Goal: Navigation & Orientation: Find specific page/section

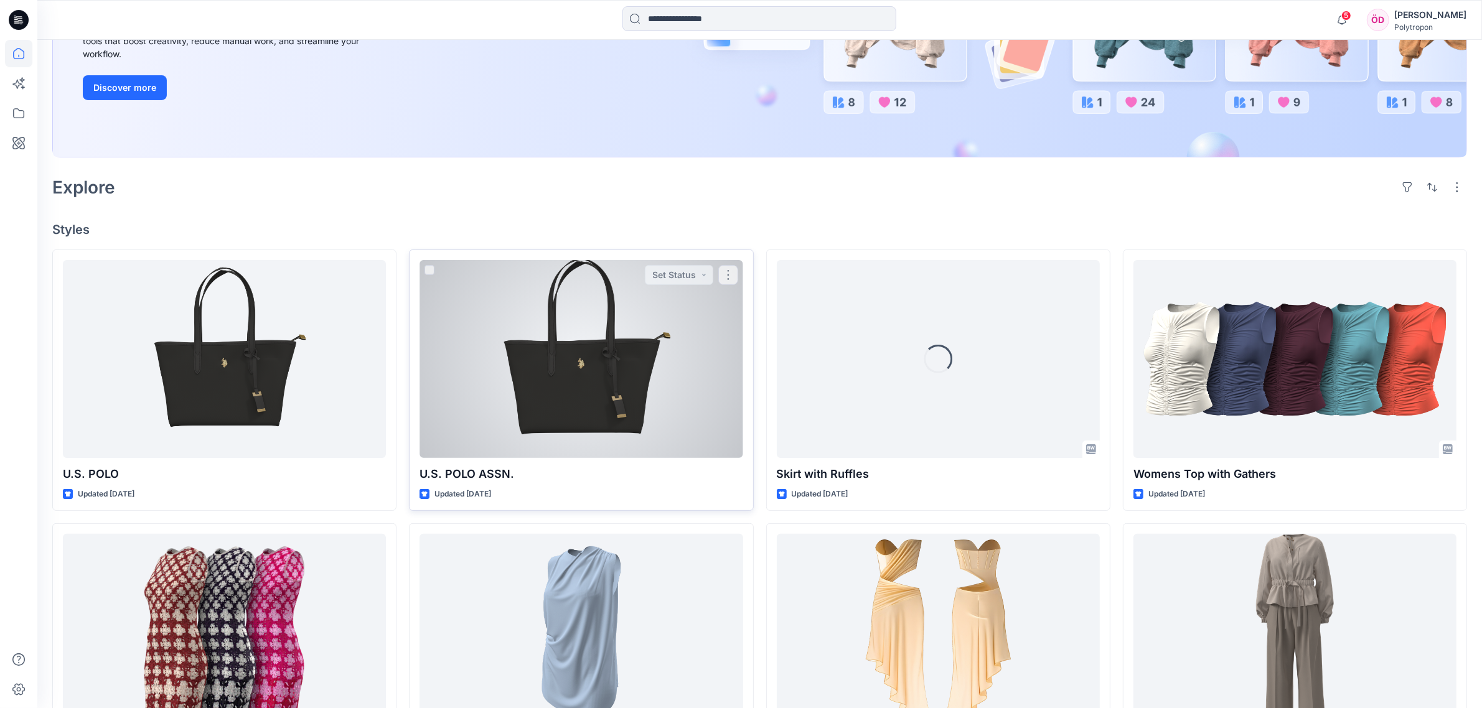
scroll to position [233, 0]
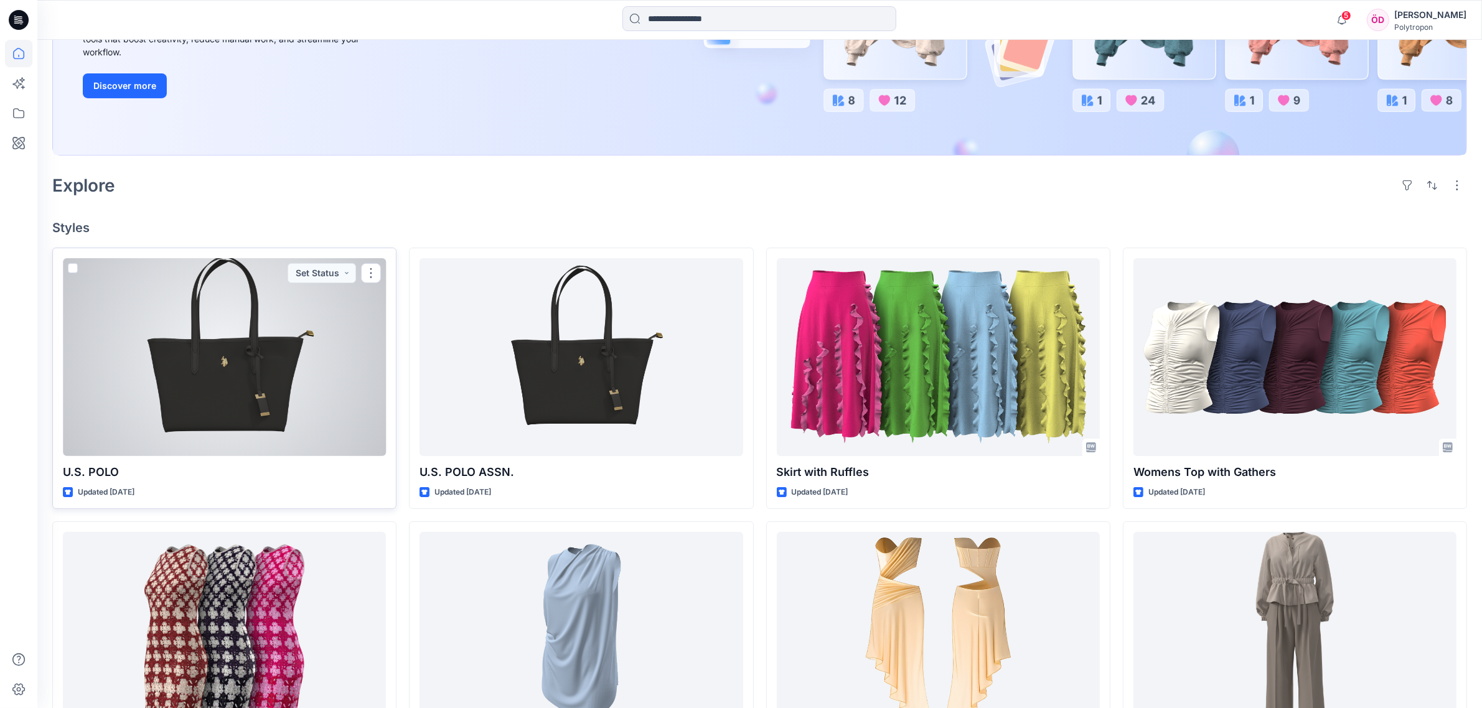
click at [271, 380] on div at bounding box center [224, 357] width 323 height 198
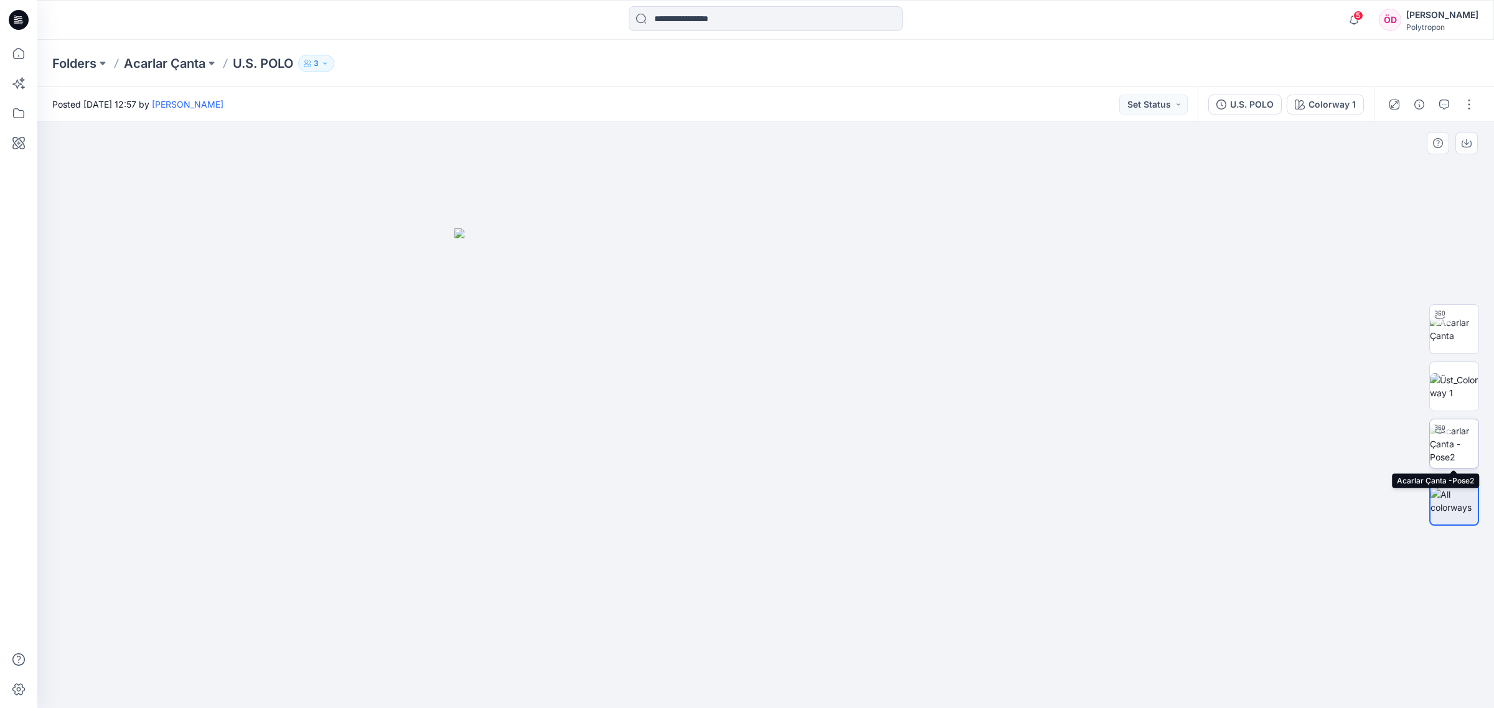
click at [1455, 438] on img at bounding box center [1454, 443] width 49 height 39
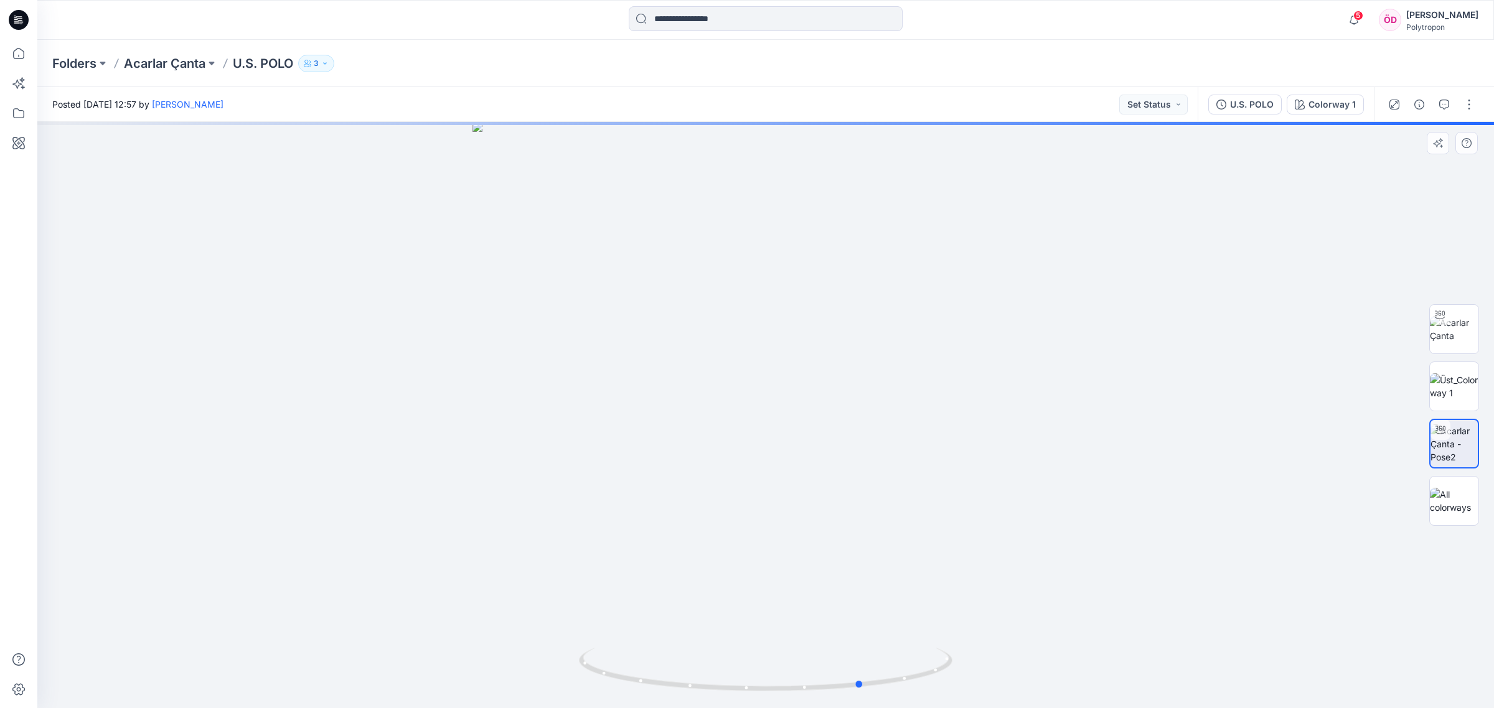
drag, startPoint x: 988, startPoint y: 551, endPoint x: 720, endPoint y: 554, distance: 268.3
click at [720, 554] on div at bounding box center [765, 415] width 1456 height 586
click at [1314, 100] on div "Colorway 1" at bounding box center [1331, 105] width 47 height 14
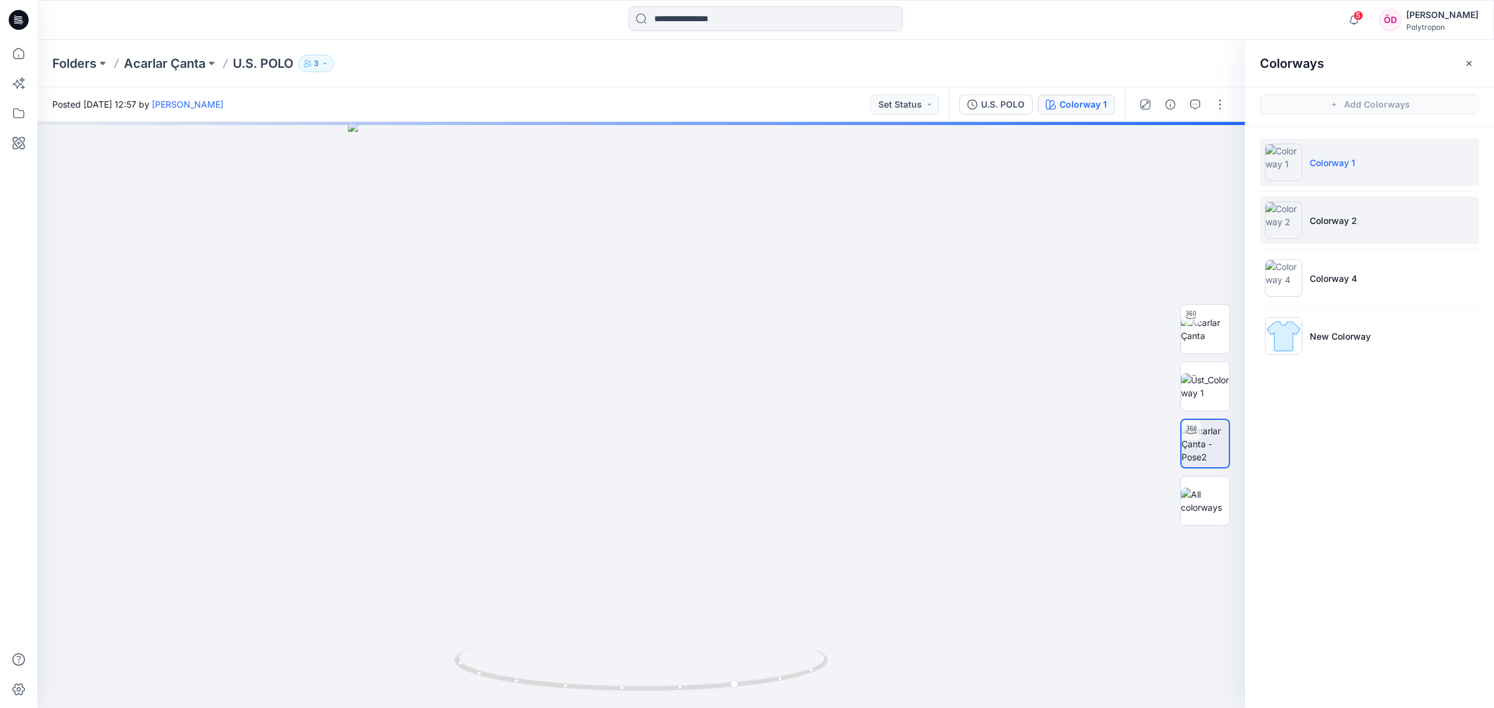
click at [1327, 225] on p "Colorway 2" at bounding box center [1333, 220] width 47 height 13
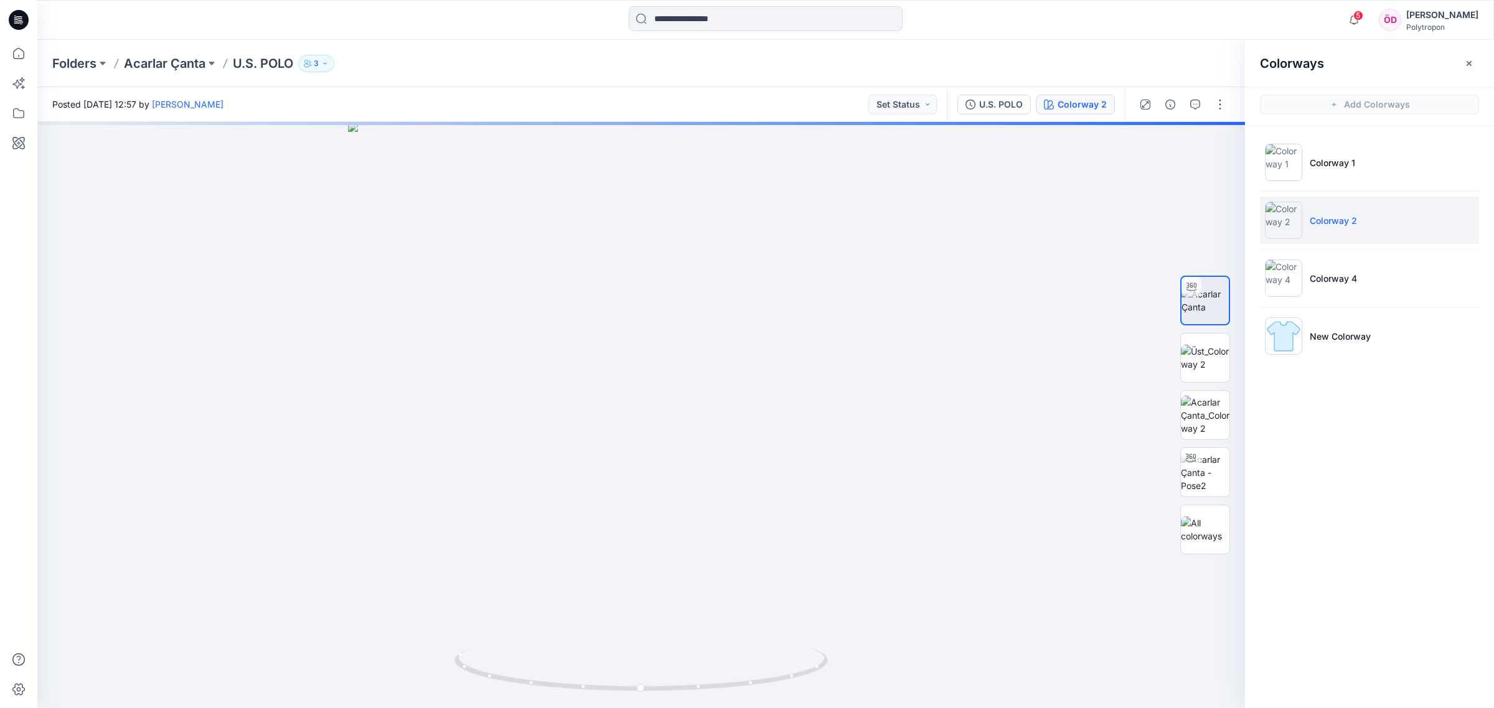
drag, startPoint x: 1474, startPoint y: 61, endPoint x: 1467, endPoint y: 69, distance: 10.6
click at [1473, 61] on button "button" at bounding box center [1469, 64] width 20 height 20
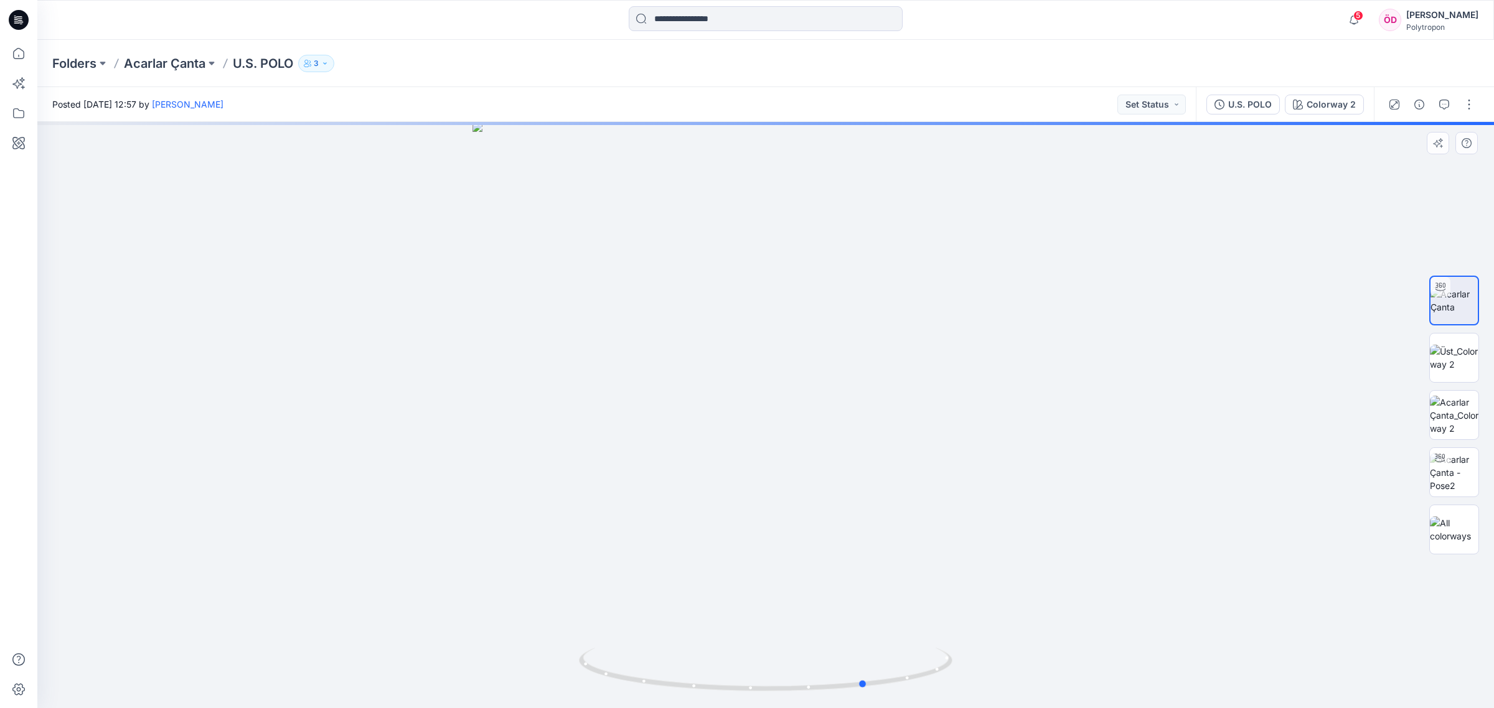
drag, startPoint x: 909, startPoint y: 645, endPoint x: 636, endPoint y: 558, distance: 286.4
click at [636, 558] on div at bounding box center [765, 415] width 1456 height 586
drag, startPoint x: 1057, startPoint y: 328, endPoint x: 997, endPoint y: 605, distance: 283.5
click at [997, 605] on img at bounding box center [766, 346] width 1388 height 726
drag, startPoint x: 1183, startPoint y: 623, endPoint x: 1152, endPoint y: 365, distance: 259.5
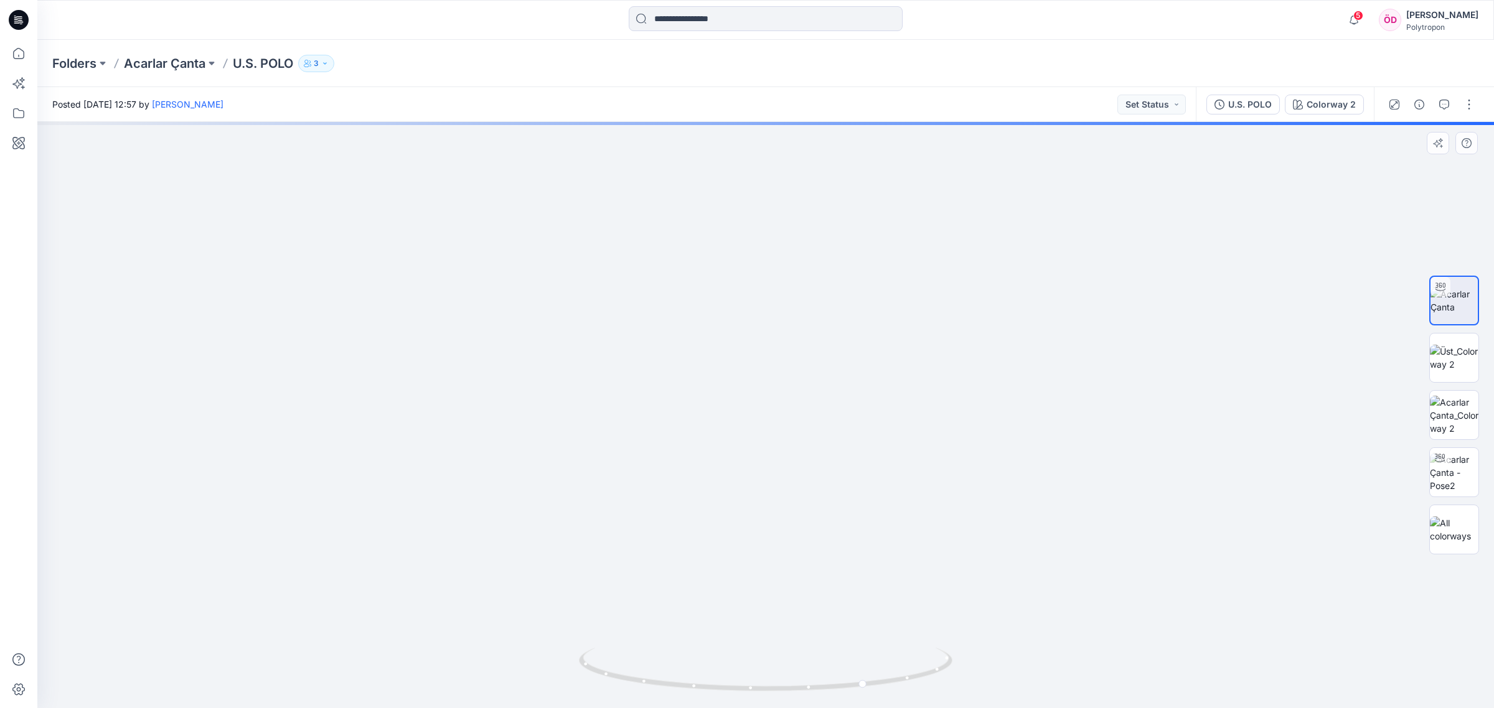
click at [1152, 367] on img at bounding box center [766, 275] width 1388 height 868
click at [1155, 381] on img at bounding box center [766, 166] width 1388 height 1084
drag, startPoint x: 1156, startPoint y: 542, endPoint x: 1159, endPoint y: 395, distance: 146.9
click at [1153, 424] on img at bounding box center [766, 133] width 1388 height 1150
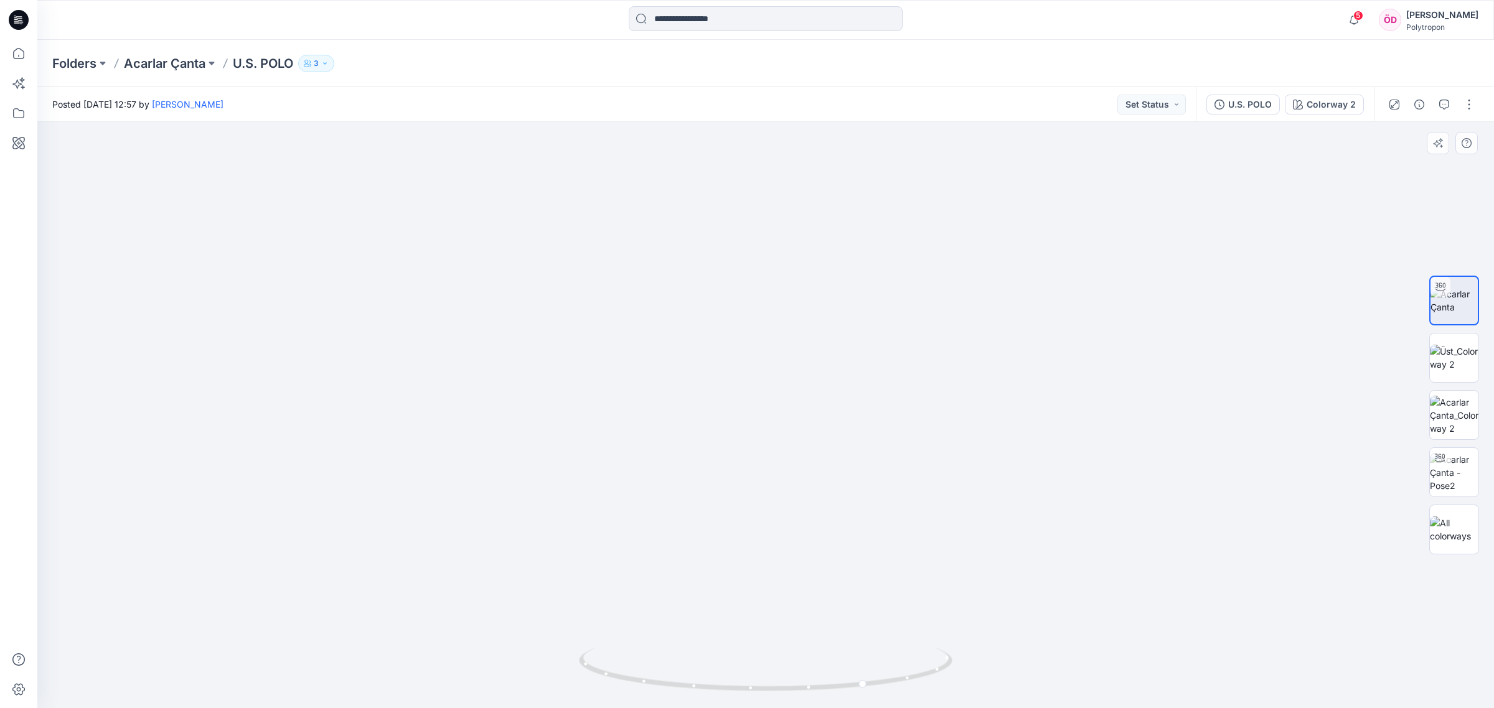
drag, startPoint x: 1353, startPoint y: 586, endPoint x: 1052, endPoint y: 548, distance: 303.0
click at [1458, 358] on img at bounding box center [1454, 358] width 49 height 26
click at [1466, 428] on img at bounding box center [1454, 415] width 49 height 39
click at [1458, 312] on img at bounding box center [1454, 301] width 49 height 26
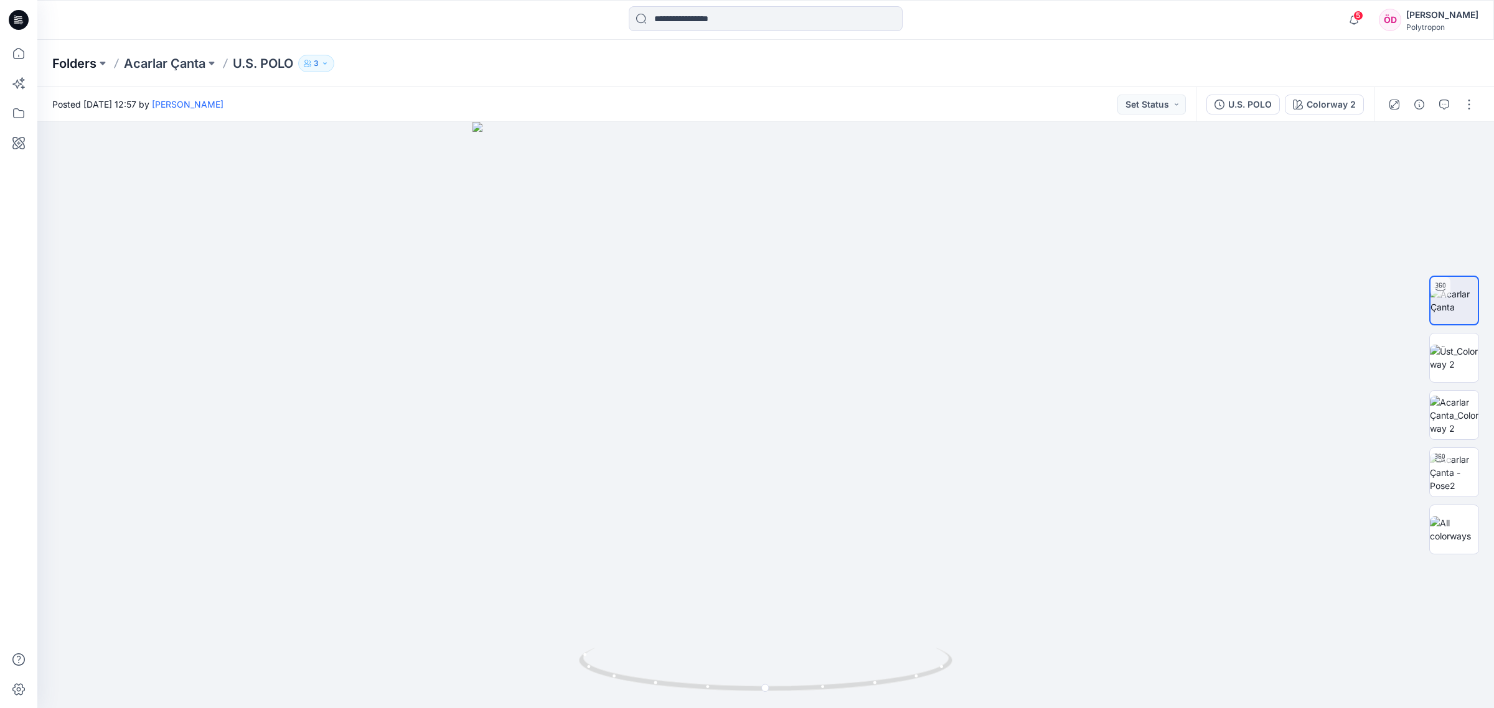
click at [76, 61] on p "Folders" at bounding box center [74, 63] width 44 height 17
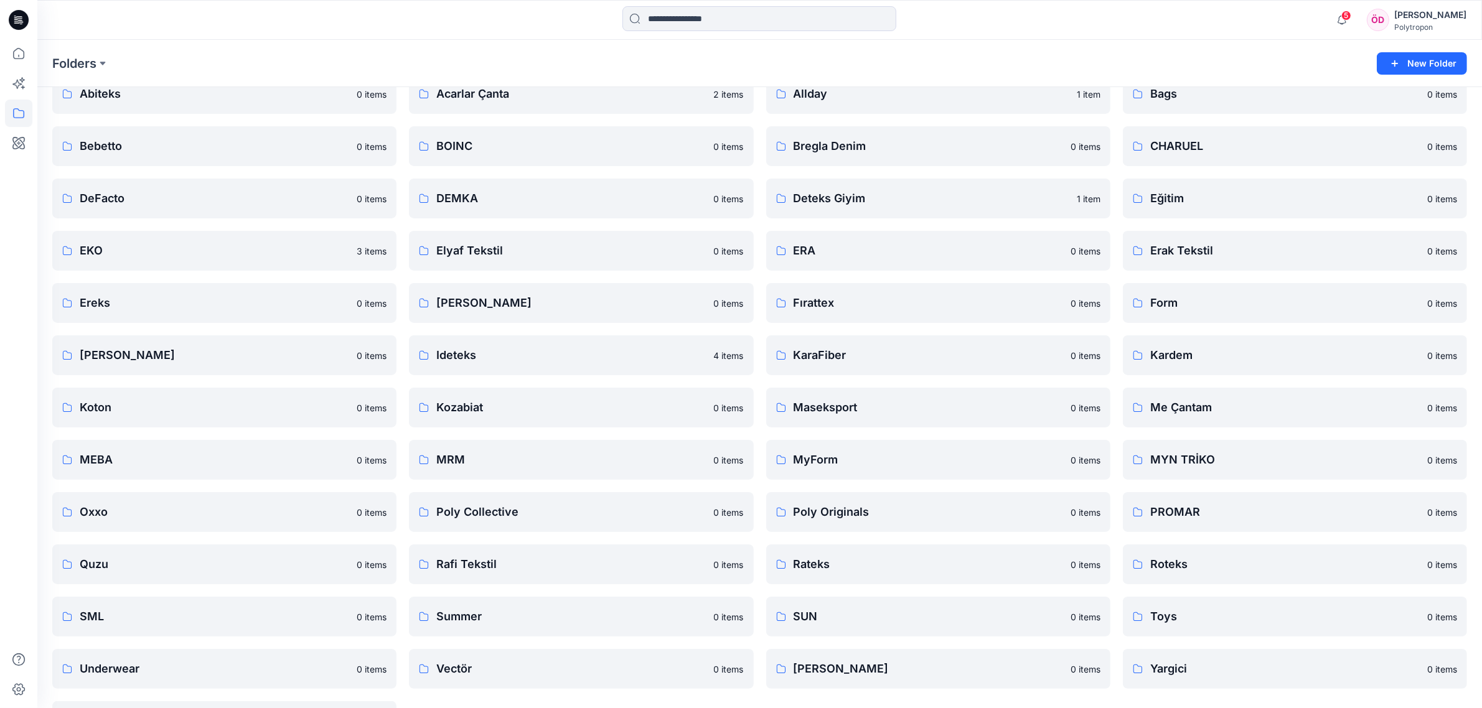
scroll to position [110, 0]
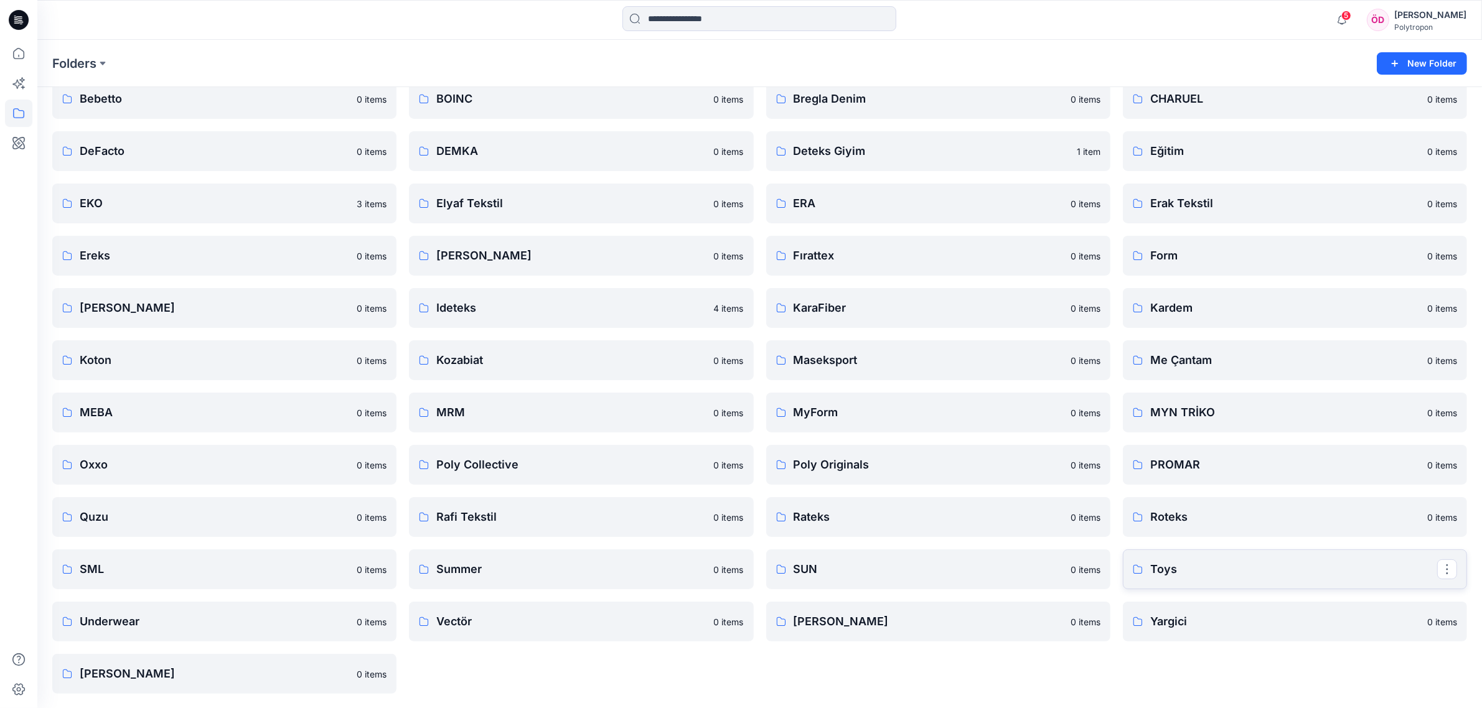
click at [1175, 568] on p "Toys" at bounding box center [1293, 569] width 287 height 17
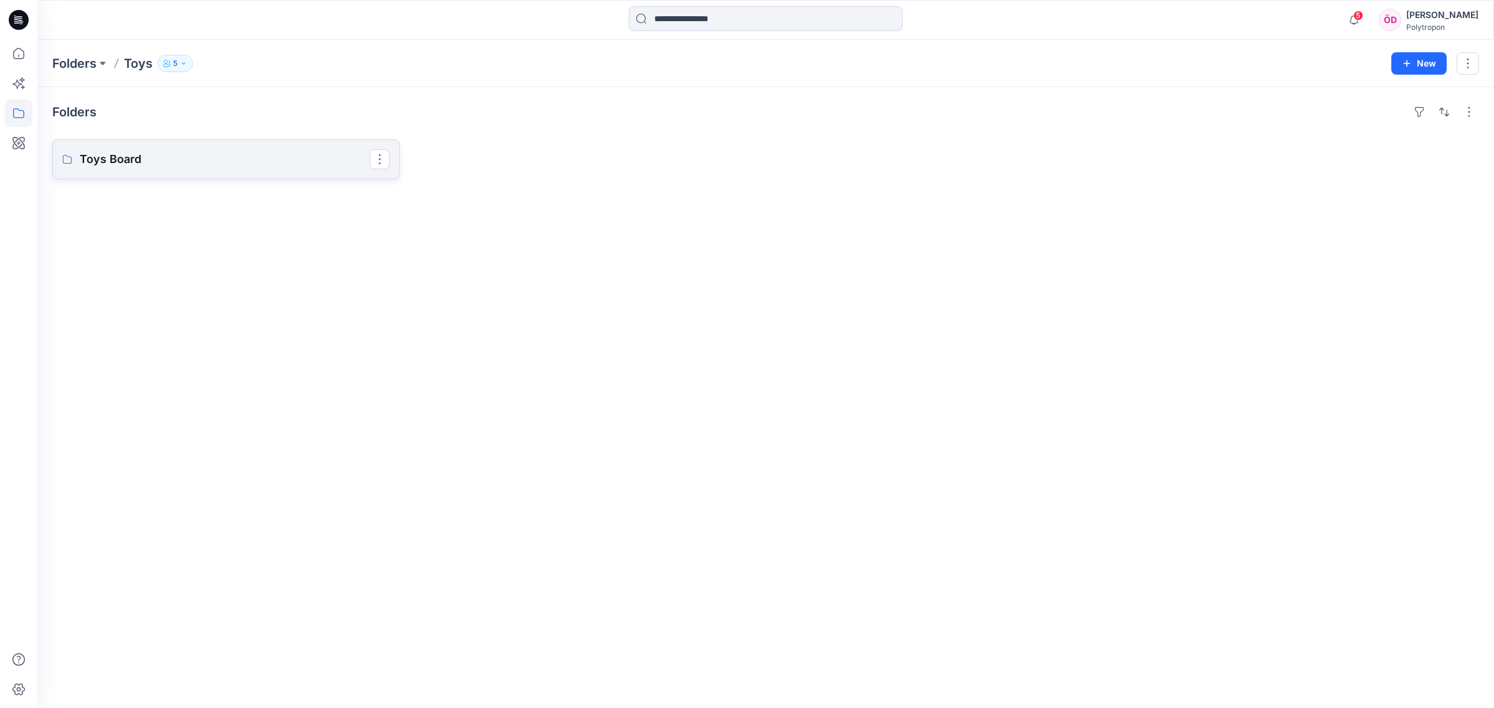
click at [177, 166] on p "Toys Board" at bounding box center [225, 159] width 290 height 17
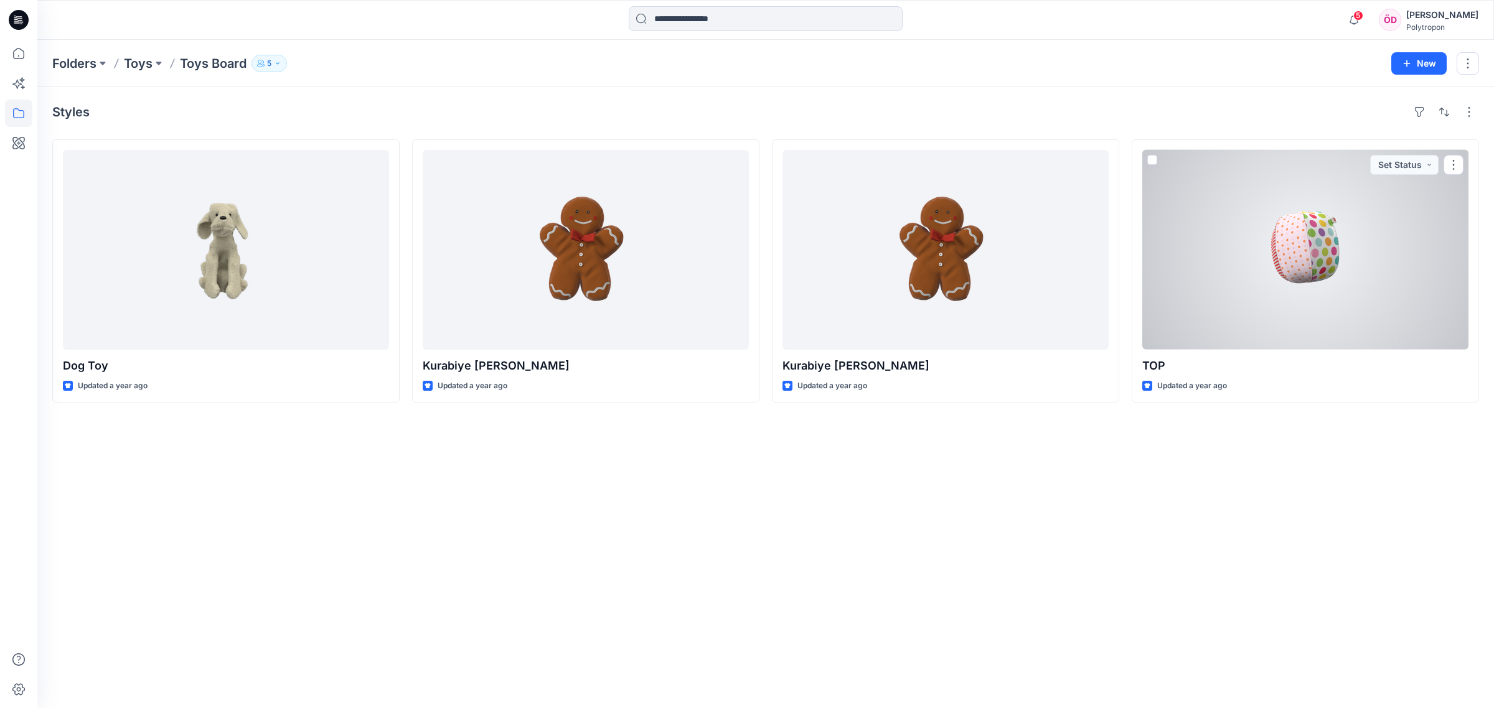
click at [1368, 277] on div at bounding box center [1305, 250] width 326 height 200
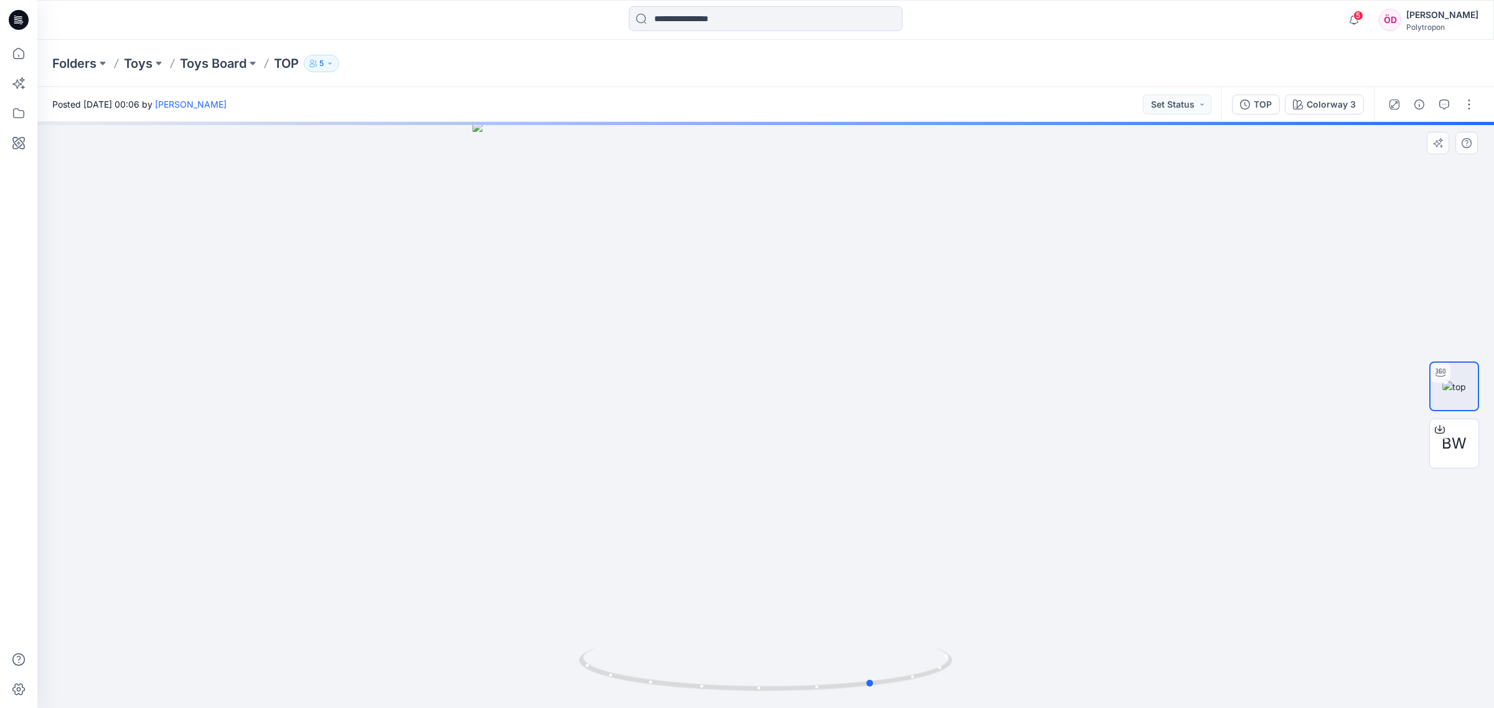
drag, startPoint x: 959, startPoint y: 627, endPoint x: 587, endPoint y: 398, distance: 436.7
click at [672, 545] on div at bounding box center [765, 415] width 1456 height 586
click at [226, 63] on p "Toys Board" at bounding box center [213, 63] width 67 height 17
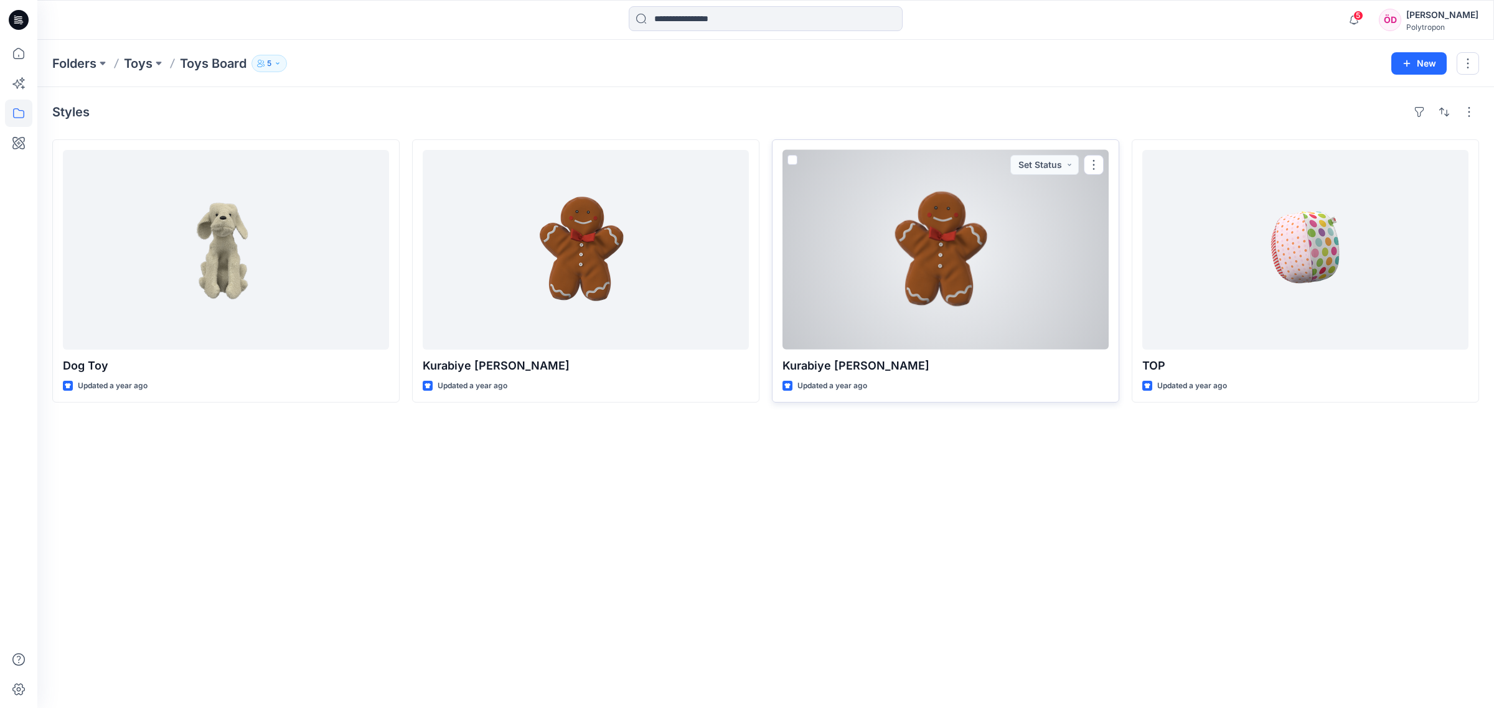
click at [976, 271] on div at bounding box center [945, 250] width 326 height 200
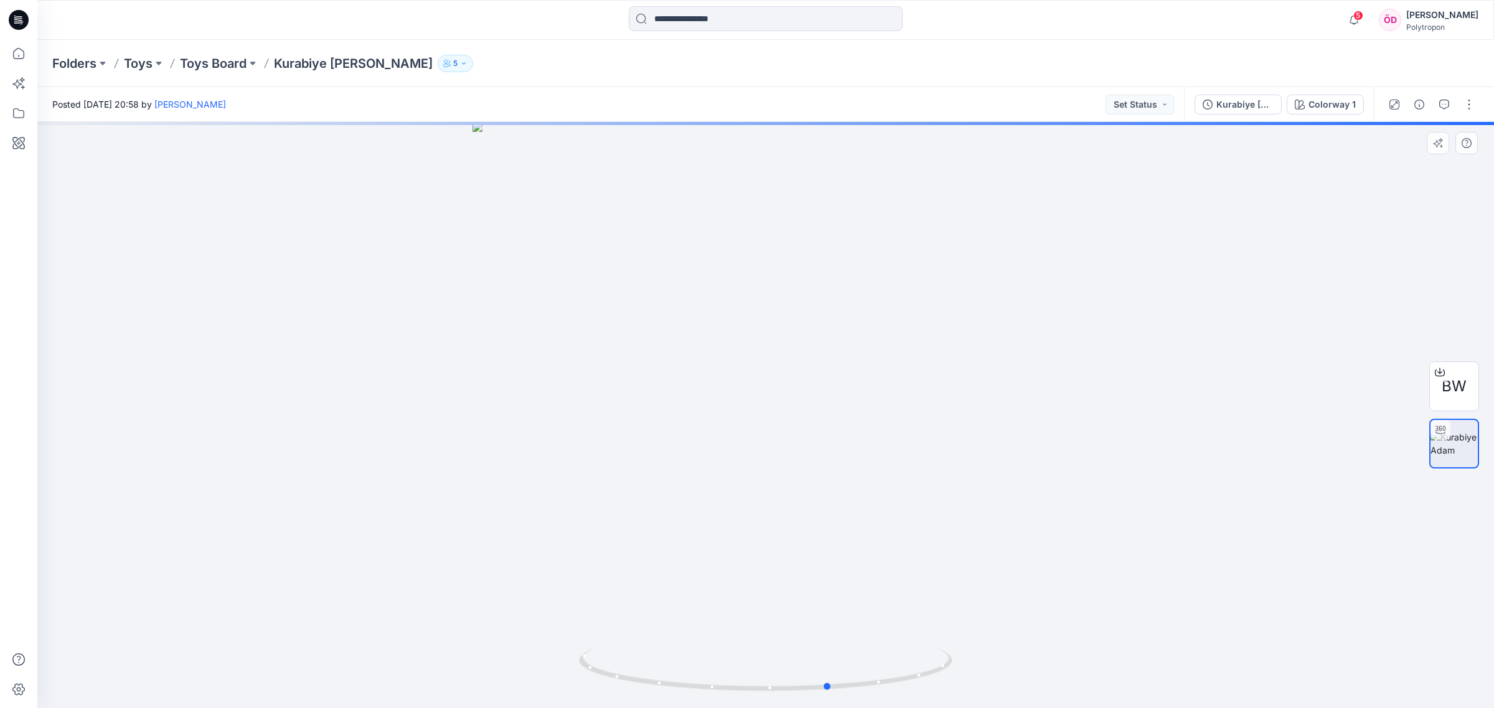
drag, startPoint x: 920, startPoint y: 683, endPoint x: 611, endPoint y: 582, distance: 325.6
click at [611, 582] on div at bounding box center [765, 415] width 1456 height 586
click at [233, 52] on div "Folders Toys Toys Board Kurabiye [PERSON_NAME] 5" at bounding box center [765, 63] width 1456 height 47
click at [233, 62] on p "Toys Board" at bounding box center [213, 63] width 67 height 17
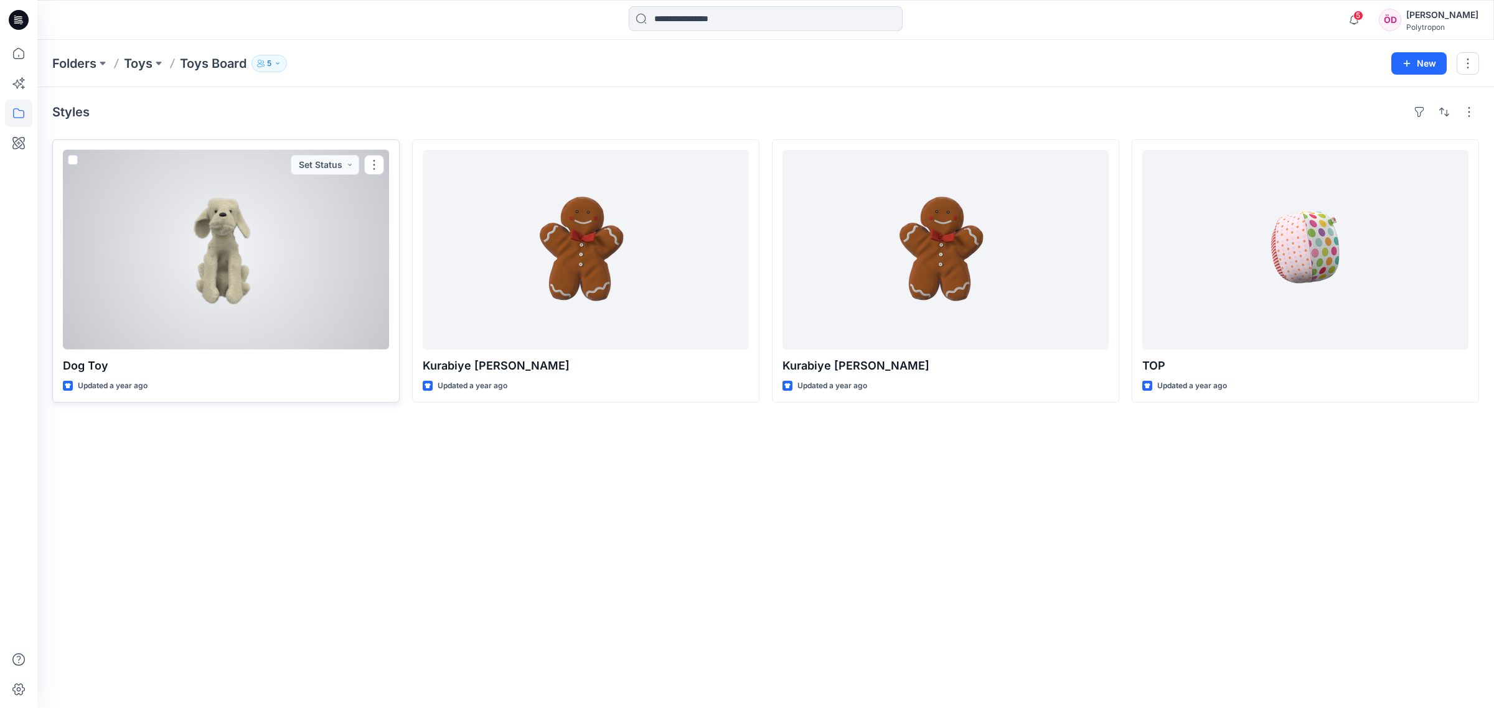
click at [274, 307] on div at bounding box center [226, 250] width 326 height 200
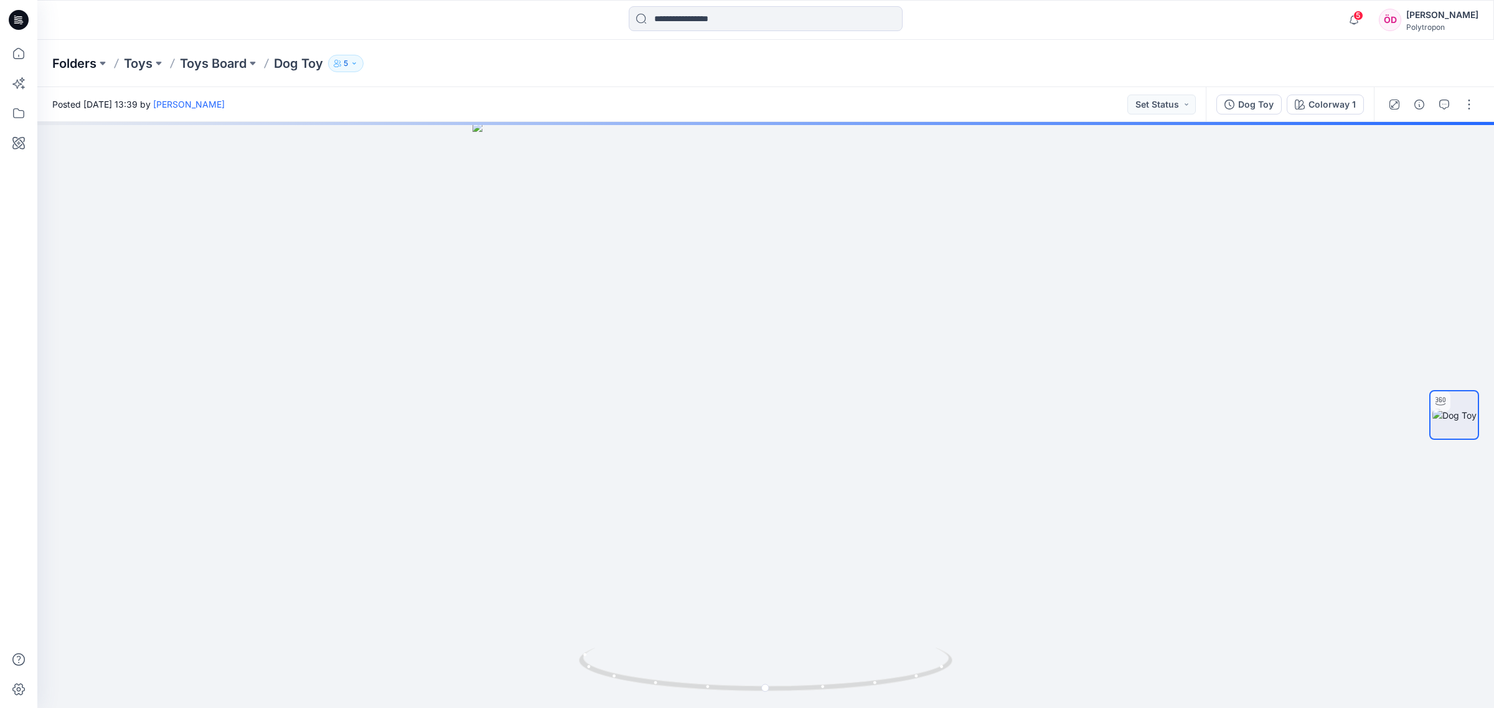
click at [77, 60] on p "Folders" at bounding box center [74, 63] width 44 height 17
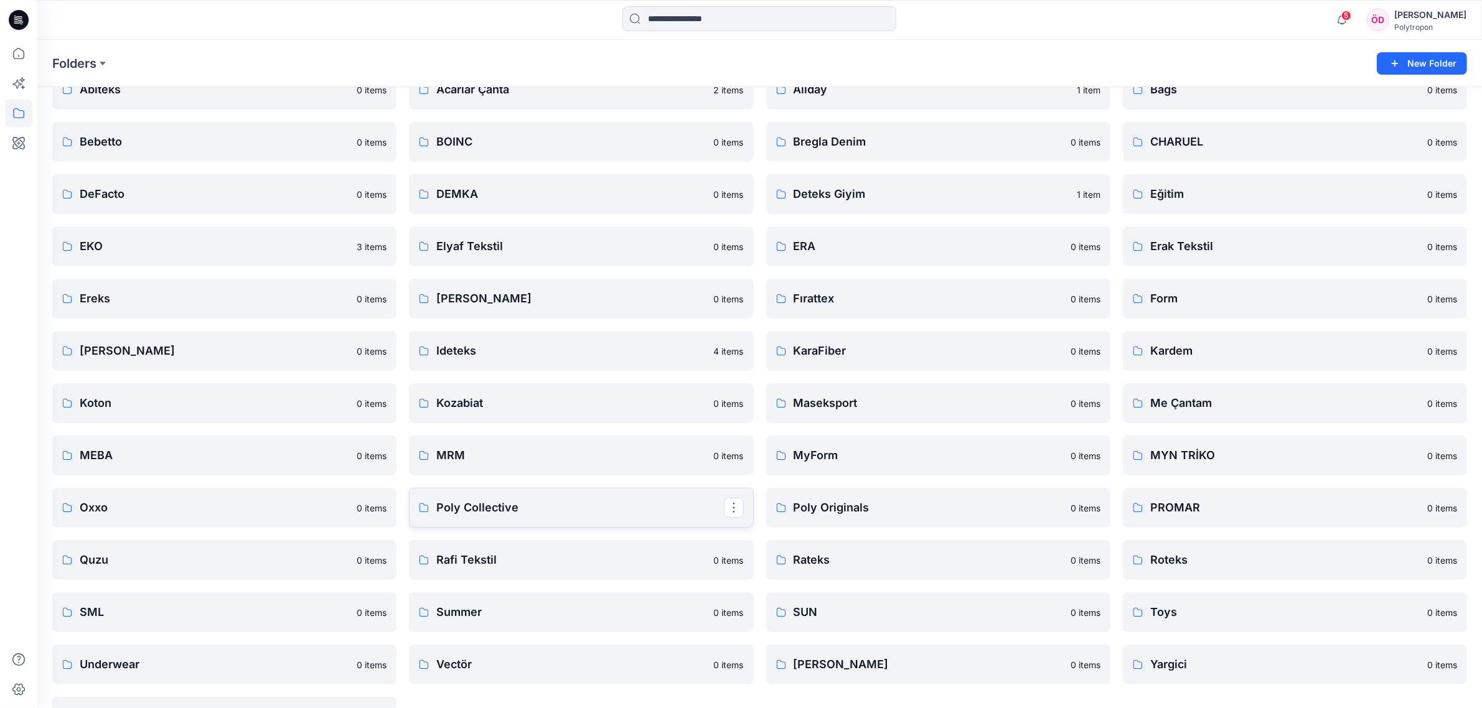
scroll to position [78, 0]
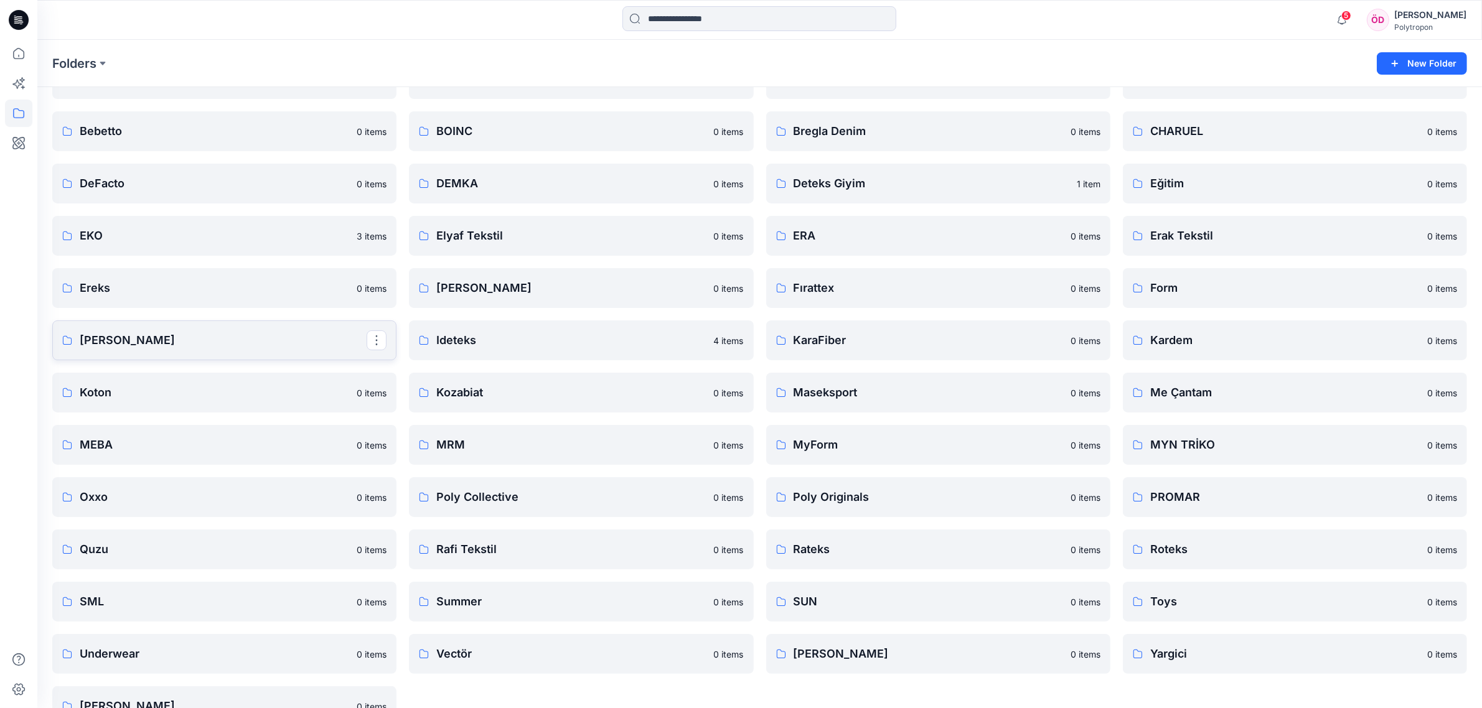
click at [113, 332] on p "[PERSON_NAME]" at bounding box center [223, 340] width 287 height 17
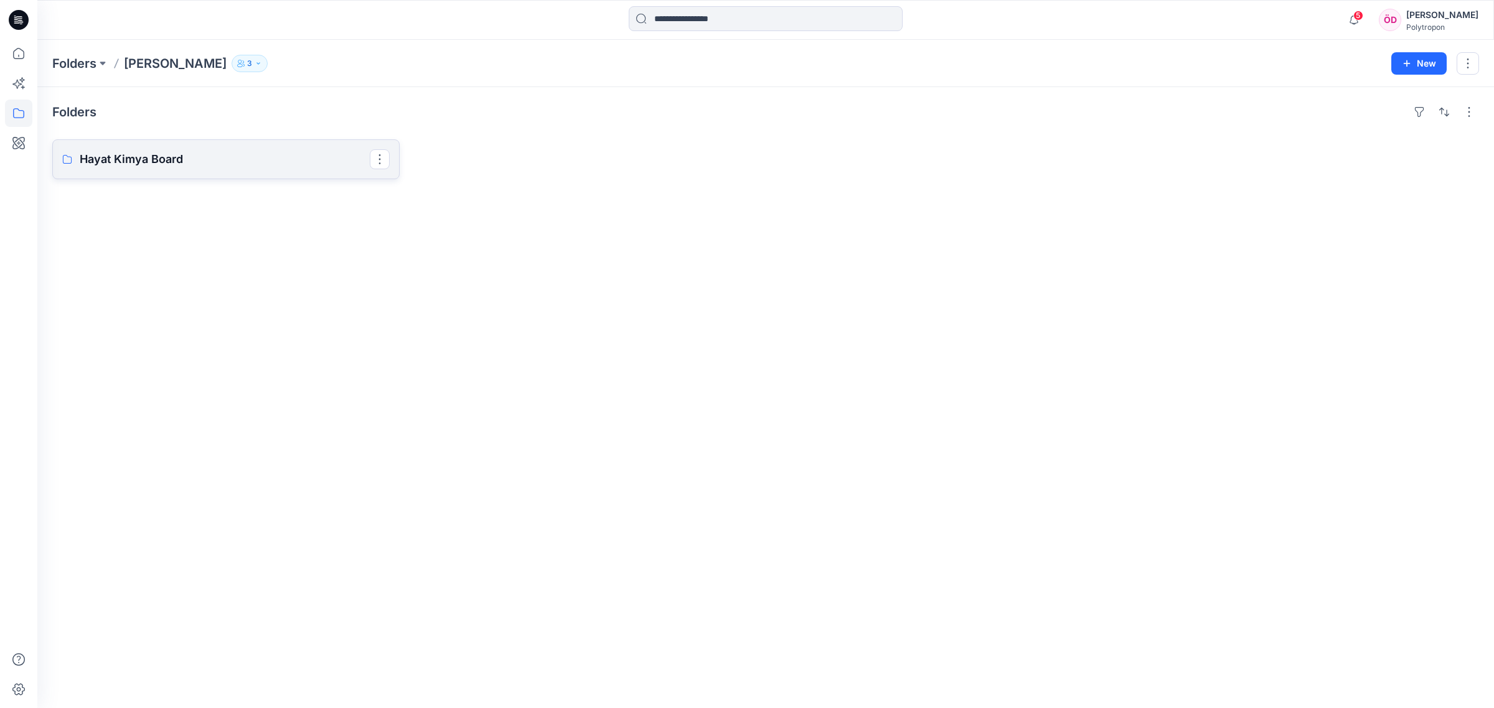
click at [163, 166] on p "Hayat Kimya Board" at bounding box center [225, 159] width 290 height 17
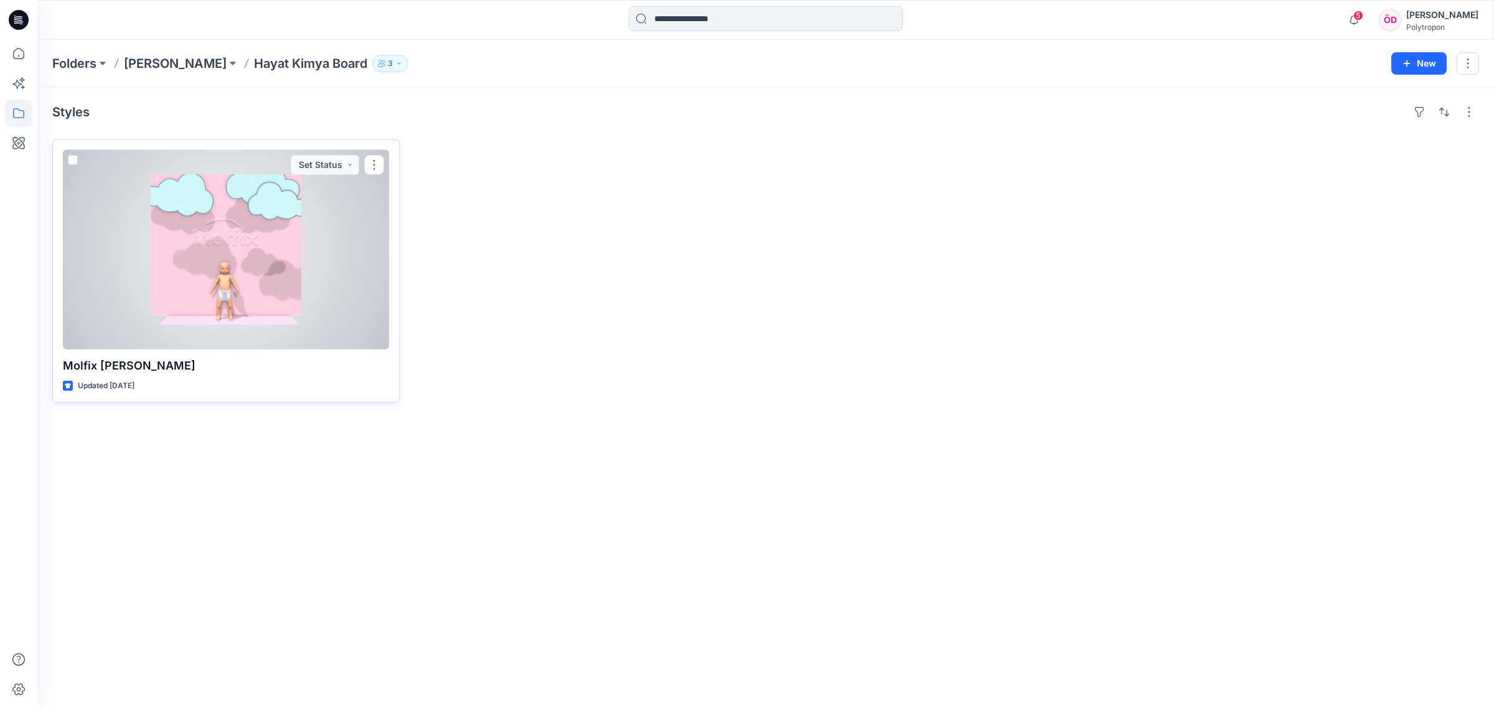
click at [303, 314] on div at bounding box center [226, 250] width 326 height 200
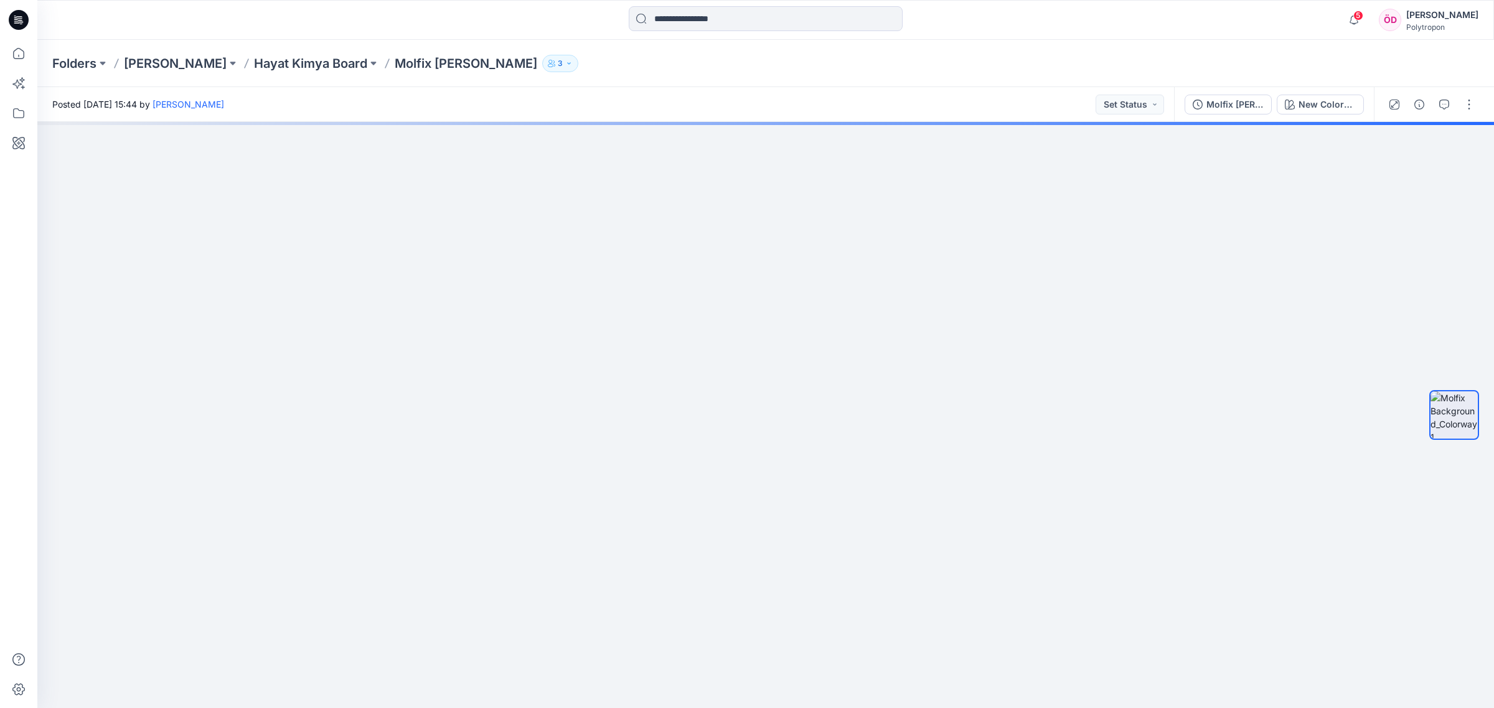
drag, startPoint x: 950, startPoint y: 601, endPoint x: 943, endPoint y: 116, distance: 484.9
click at [944, 120] on div "Posted [DATE] 15:44 by [PERSON_NAME] Set Status Molfix Bebek Bezi New Colorway …" at bounding box center [765, 397] width 1456 height 621
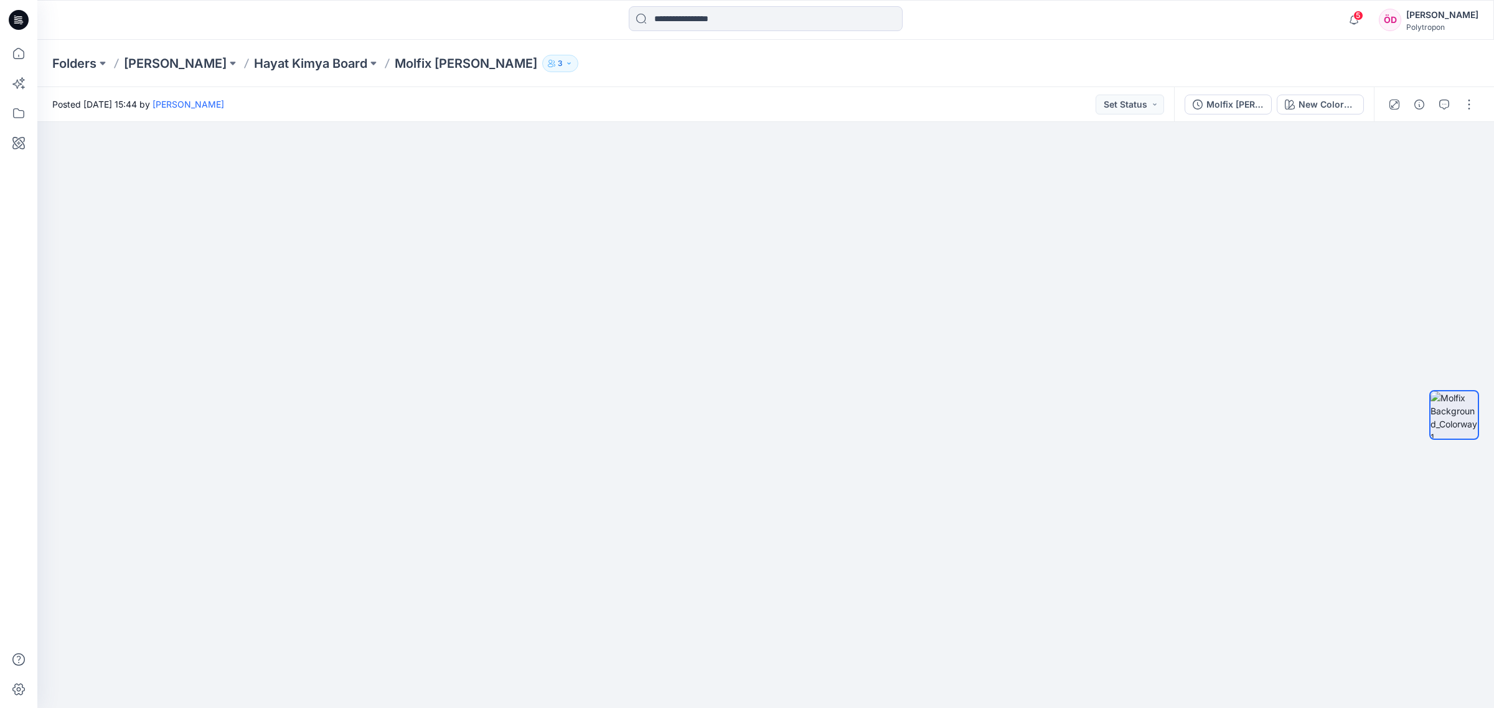
click at [81, 73] on div "Folders [PERSON_NAME] Kimya Board Molfix [PERSON_NAME] 3" at bounding box center [765, 63] width 1456 height 47
click at [77, 63] on p "Folders" at bounding box center [74, 63] width 44 height 17
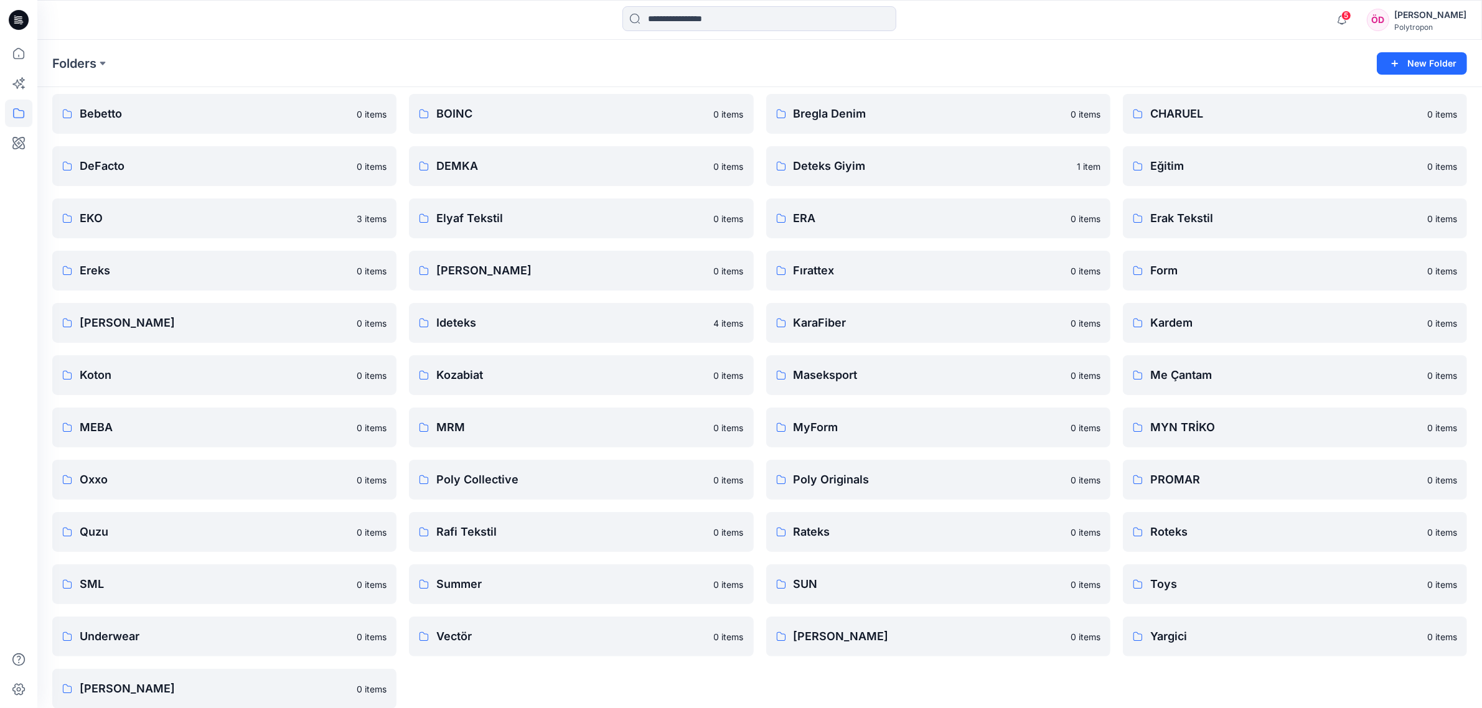
scroll to position [110, 0]
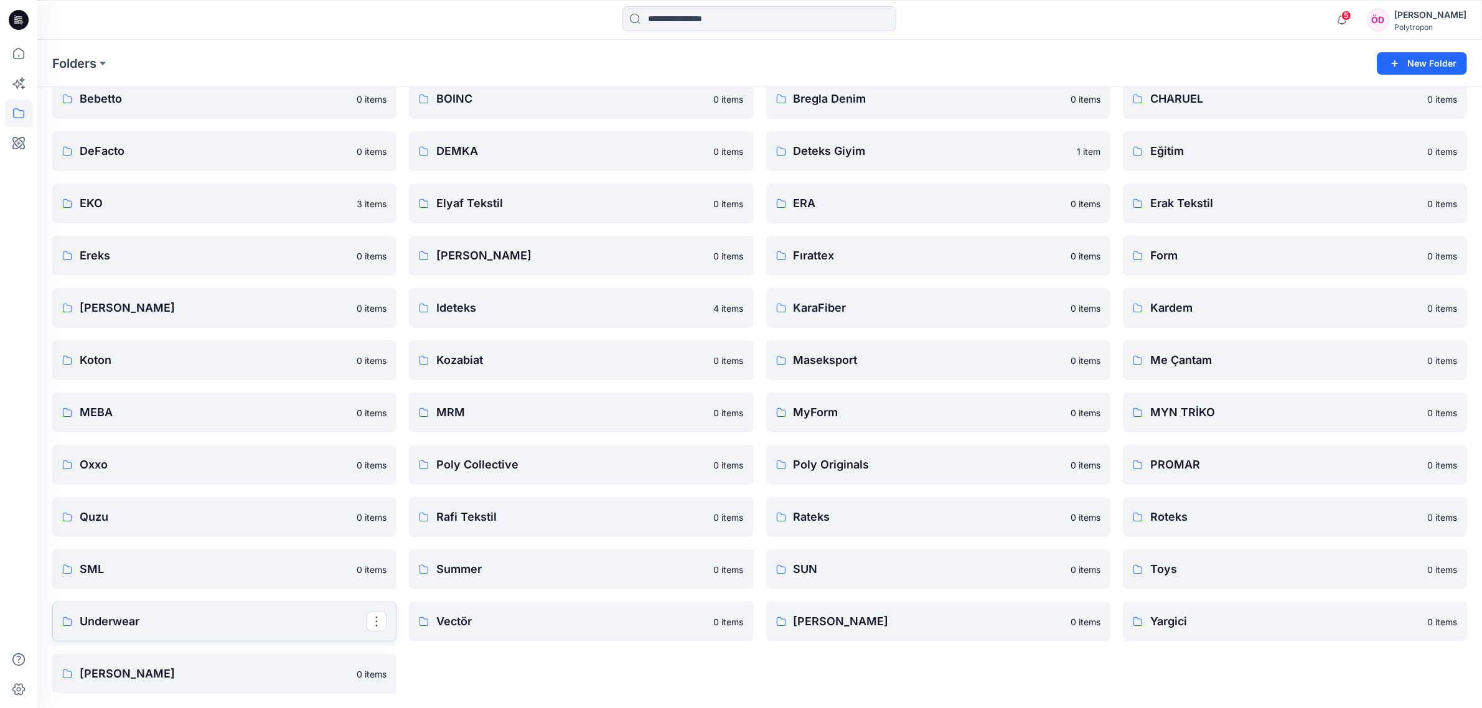
click at [148, 621] on p "Underwear" at bounding box center [223, 621] width 287 height 17
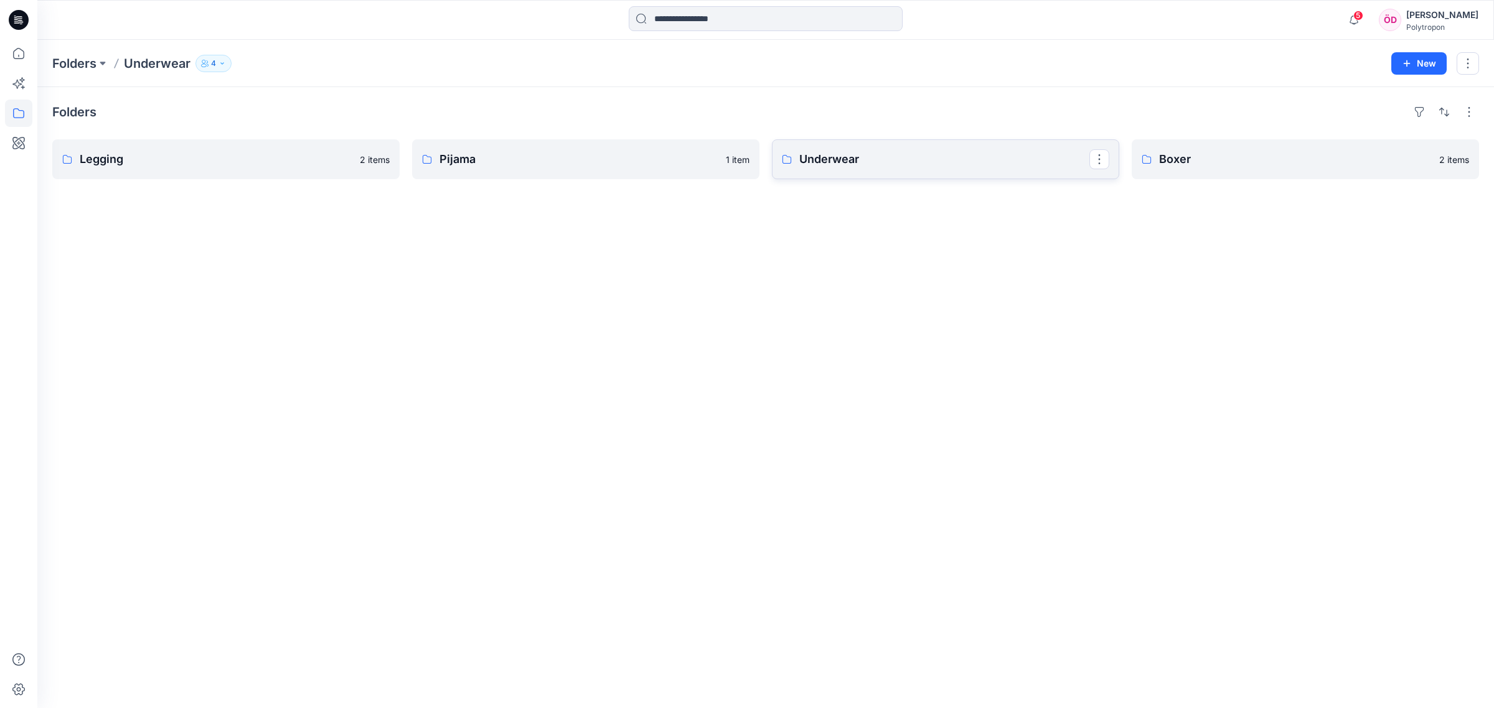
click at [861, 159] on p "Underwear" at bounding box center [944, 159] width 290 height 17
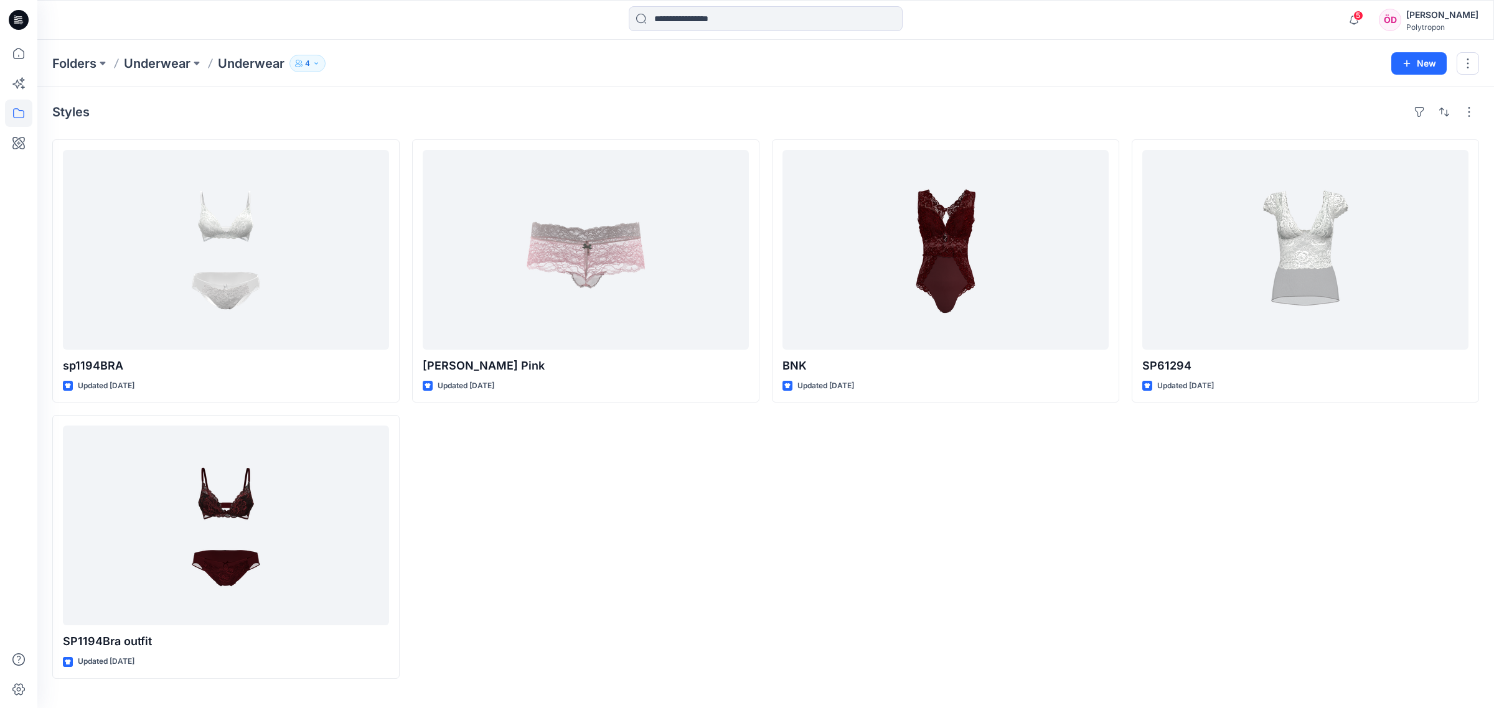
click at [149, 67] on p "Underwear" at bounding box center [157, 63] width 67 height 17
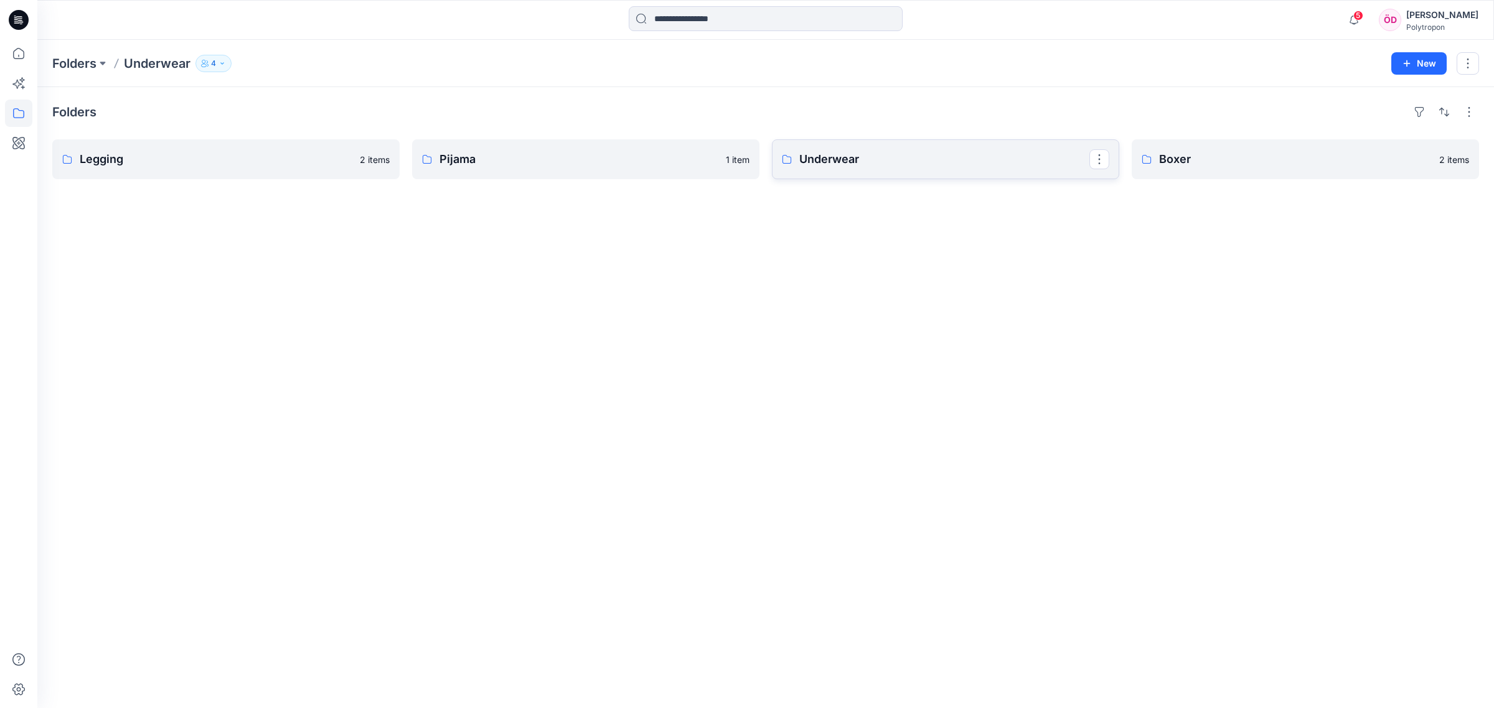
click at [859, 157] on p "Underwear" at bounding box center [944, 159] width 290 height 17
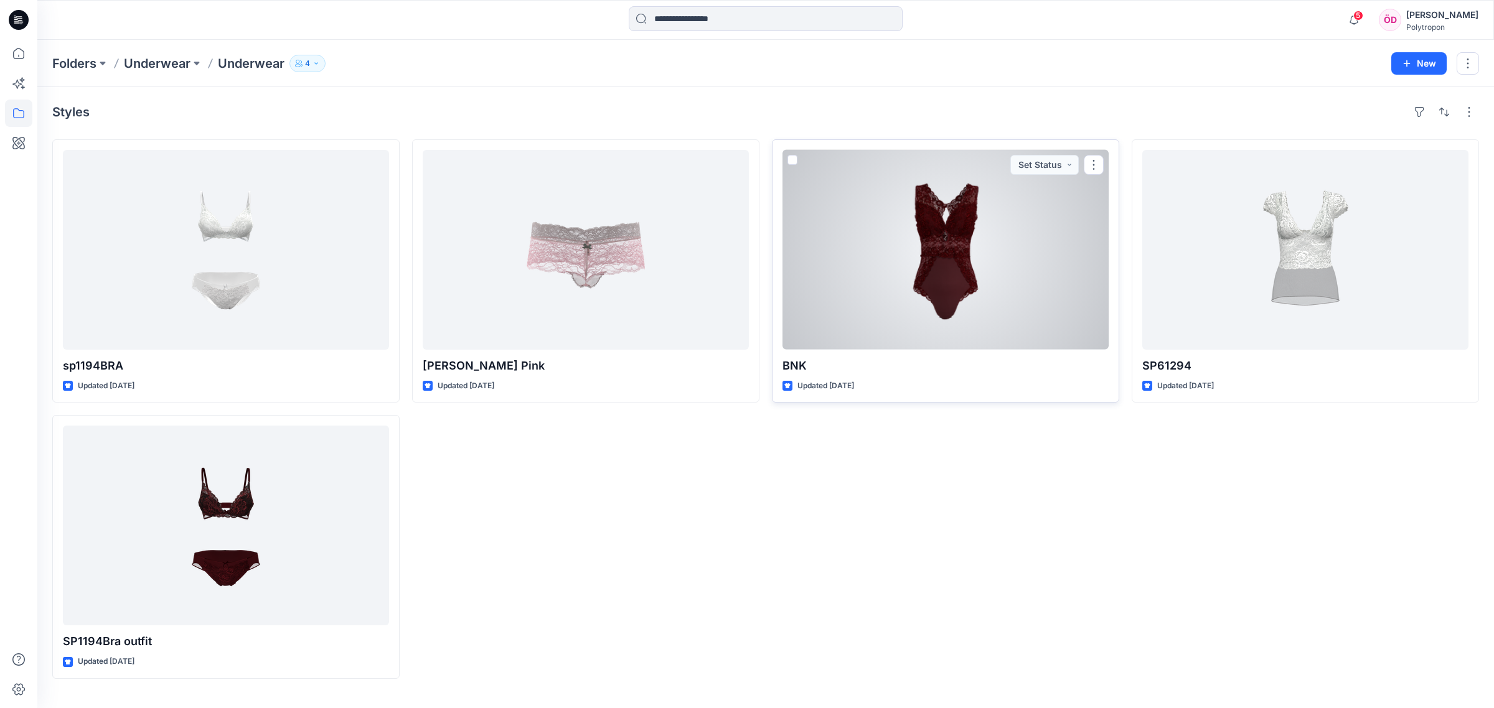
click at [984, 317] on div at bounding box center [945, 250] width 326 height 200
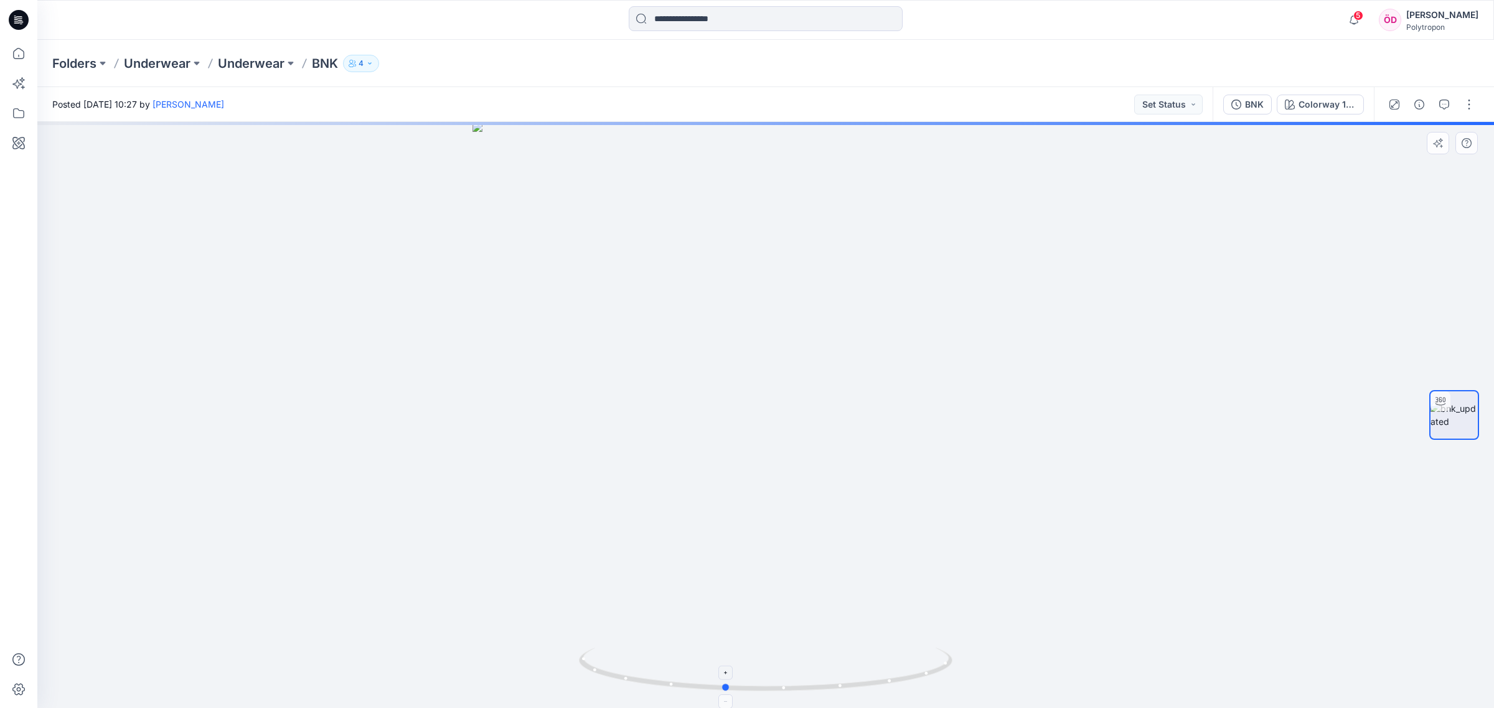
drag, startPoint x: 942, startPoint y: 673, endPoint x: 901, endPoint y: 683, distance: 42.3
click at [901, 683] on icon at bounding box center [767, 671] width 377 height 47
drag, startPoint x: 898, startPoint y: 319, endPoint x: 841, endPoint y: 518, distance: 206.6
click at [843, 517] on img at bounding box center [765, 284] width 1241 height 850
drag, startPoint x: 909, startPoint y: 464, endPoint x: 879, endPoint y: 546, distance: 86.8
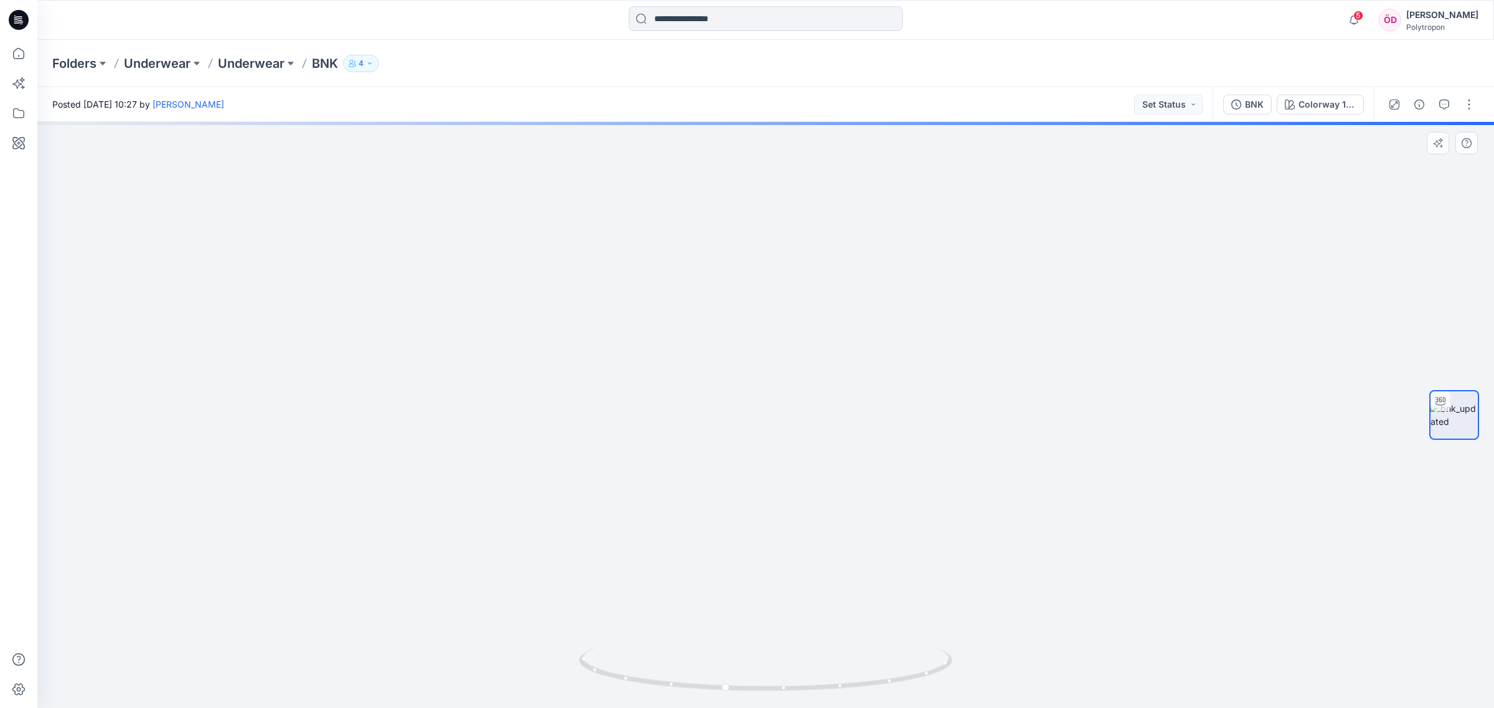
click at [876, 545] on img at bounding box center [765, 389] width 1241 height 639
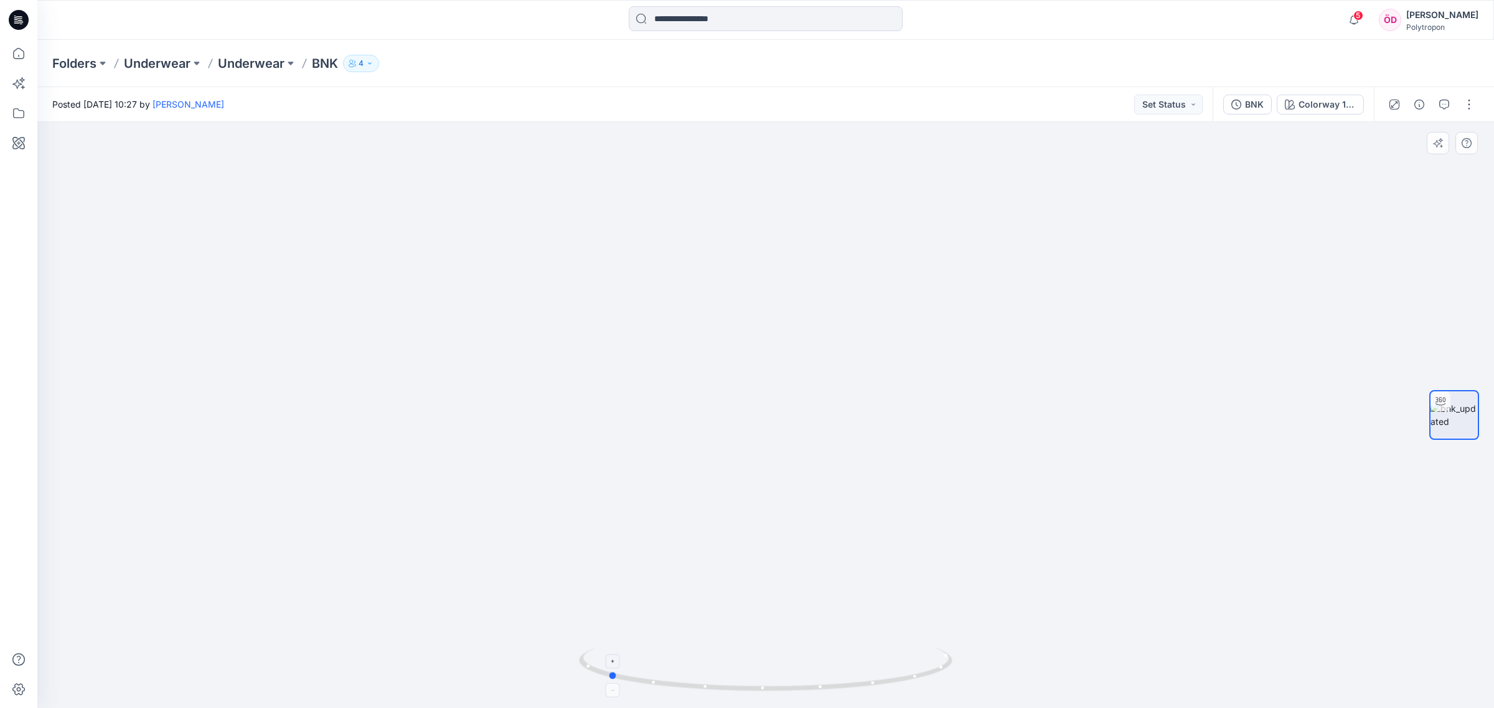
drag, startPoint x: 903, startPoint y: 682, endPoint x: 786, endPoint y: 689, distance: 117.3
click at [786, 689] on icon at bounding box center [767, 671] width 377 height 47
drag, startPoint x: 915, startPoint y: 560, endPoint x: 876, endPoint y: 321, distance: 242.8
click at [876, 321] on img at bounding box center [760, 260] width 1477 height 897
drag, startPoint x: 921, startPoint y: 558, endPoint x: 855, endPoint y: 243, distance: 321.9
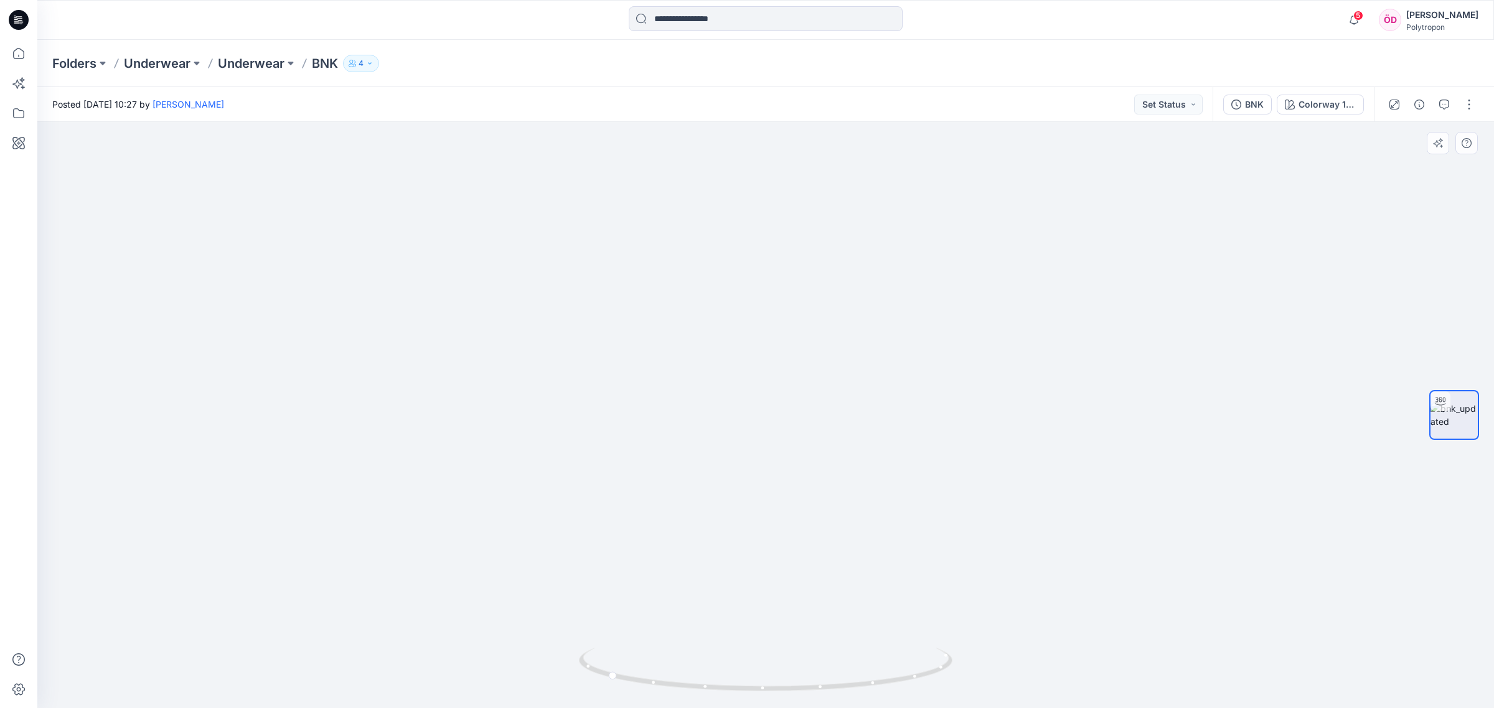
click at [855, 243] on img at bounding box center [755, 91] width 1477 height 1236
drag, startPoint x: 993, startPoint y: 482, endPoint x: 931, endPoint y: 324, distance: 170.5
click at [931, 324] on img at bounding box center [755, 60] width 1477 height 1297
drag, startPoint x: 984, startPoint y: 475, endPoint x: 962, endPoint y: 406, distance: 72.6
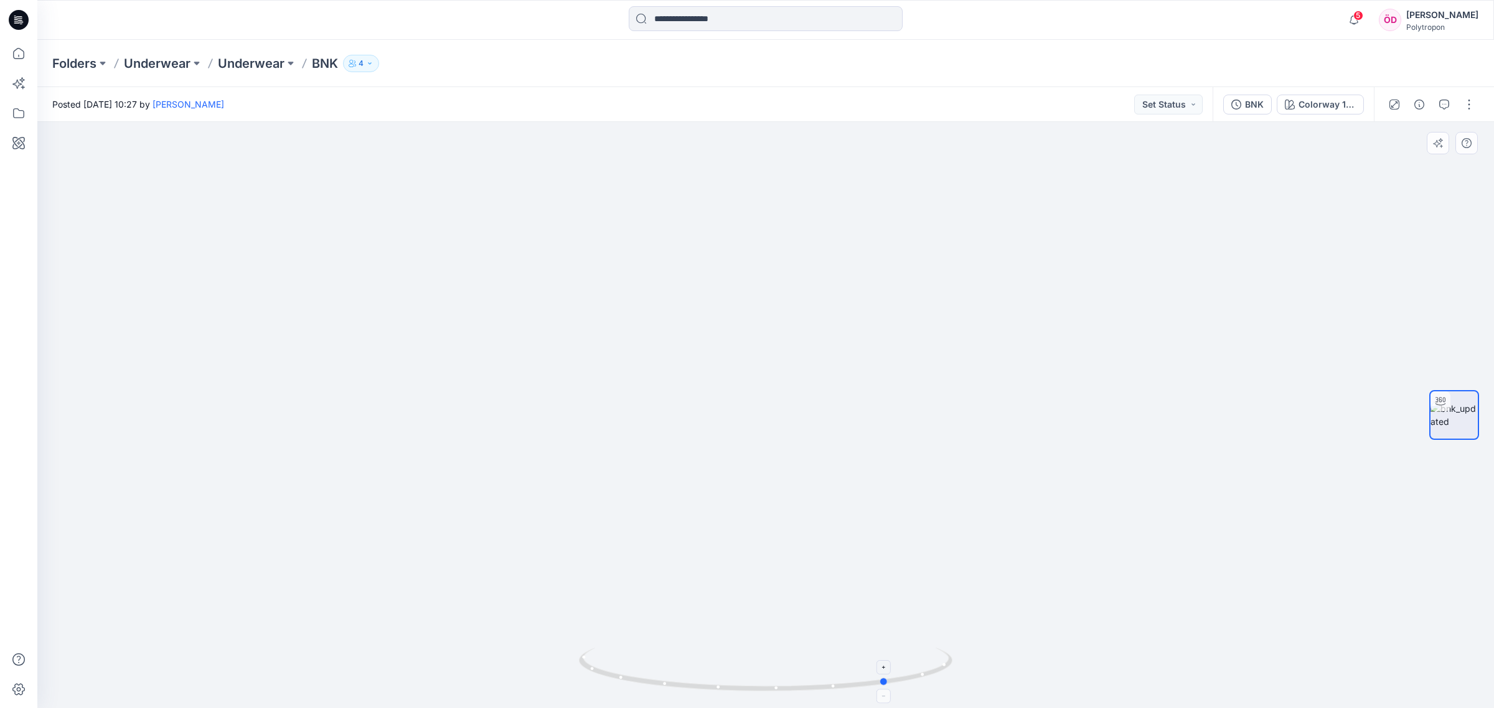
drag, startPoint x: 916, startPoint y: 685, endPoint x: 827, endPoint y: 685, distance: 89.6
click at [825, 685] on icon at bounding box center [767, 671] width 377 height 47
drag, startPoint x: 919, startPoint y: 685, endPoint x: 875, endPoint y: 696, distance: 45.0
click at [873, 698] on div at bounding box center [765, 677] width 373 height 62
drag, startPoint x: 805, startPoint y: 477, endPoint x: 779, endPoint y: 585, distance: 110.8
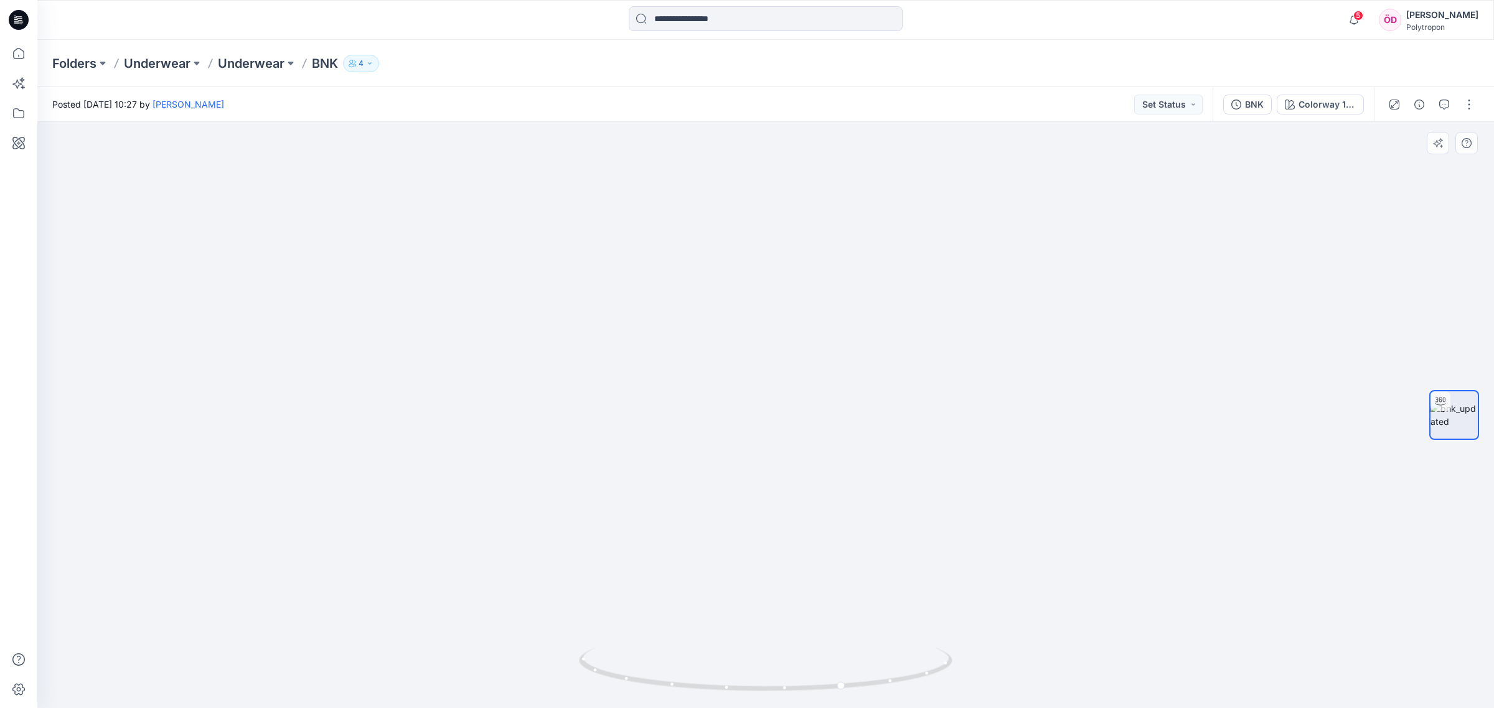
click at [788, 623] on img at bounding box center [765, 404] width 750 height 608
drag, startPoint x: 785, startPoint y: 443, endPoint x: 799, endPoint y: 479, distance: 38.6
click at [799, 479] on img at bounding box center [765, 412] width 750 height 594
drag, startPoint x: 335, startPoint y: 377, endPoint x: 165, endPoint y: 252, distance: 211.0
click at [326, 367] on div at bounding box center [765, 415] width 1456 height 587
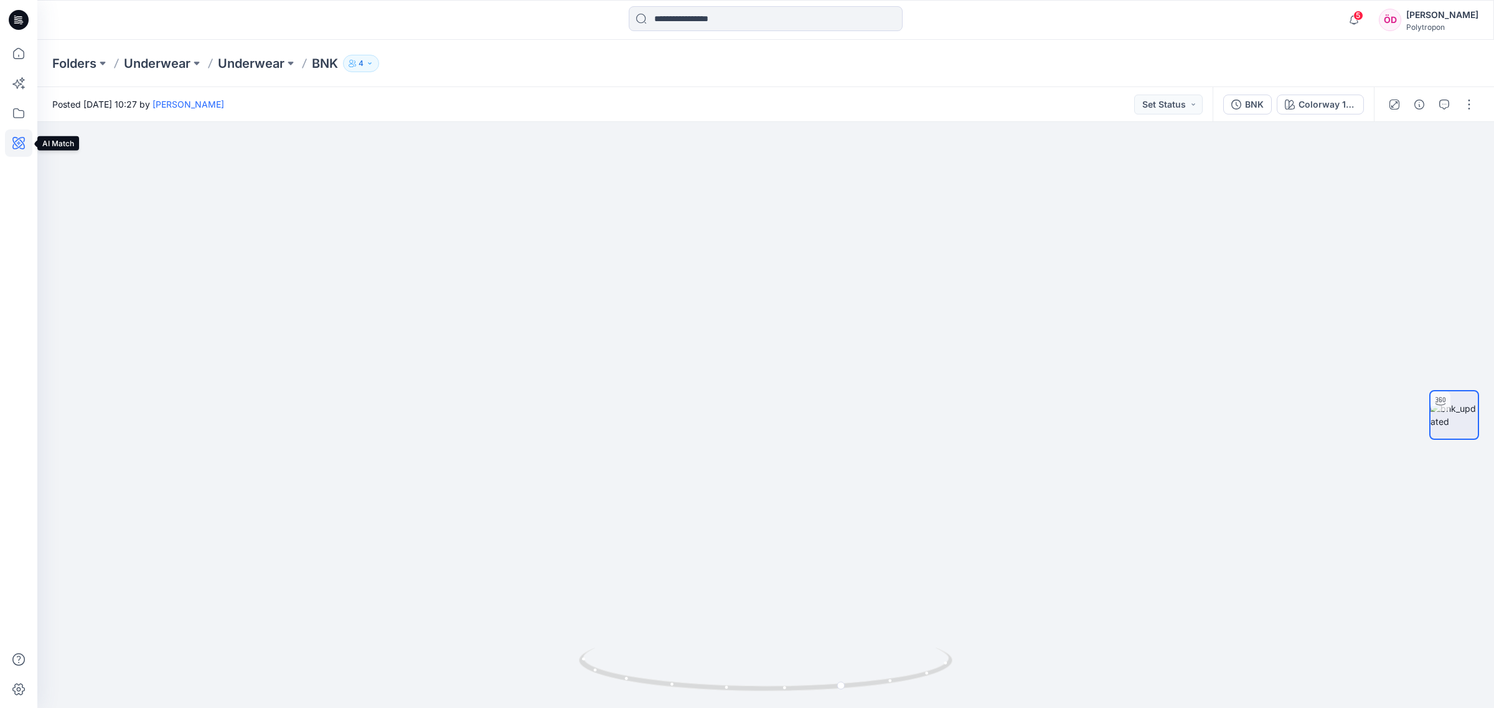
click at [14, 144] on icon at bounding box center [18, 142] width 27 height 27
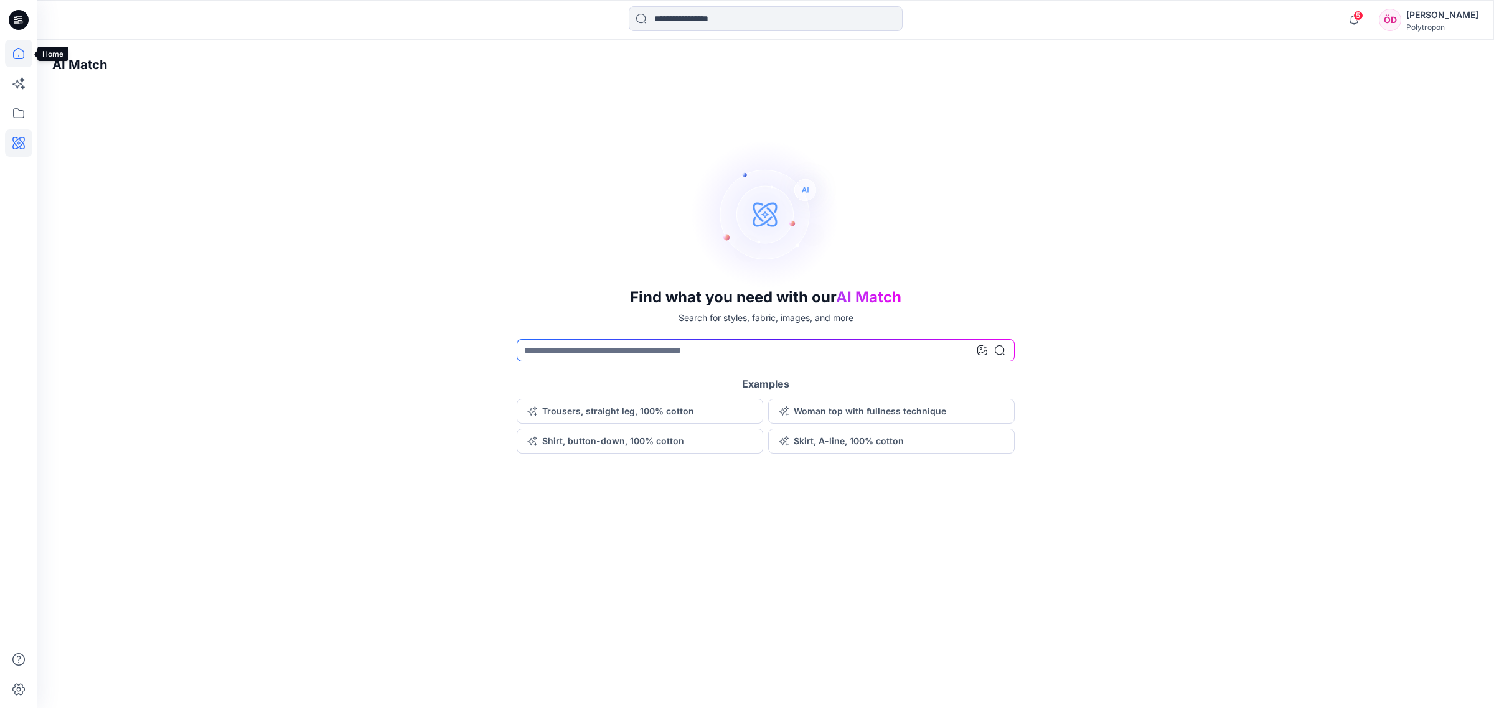
click at [29, 55] on icon at bounding box center [18, 53] width 27 height 27
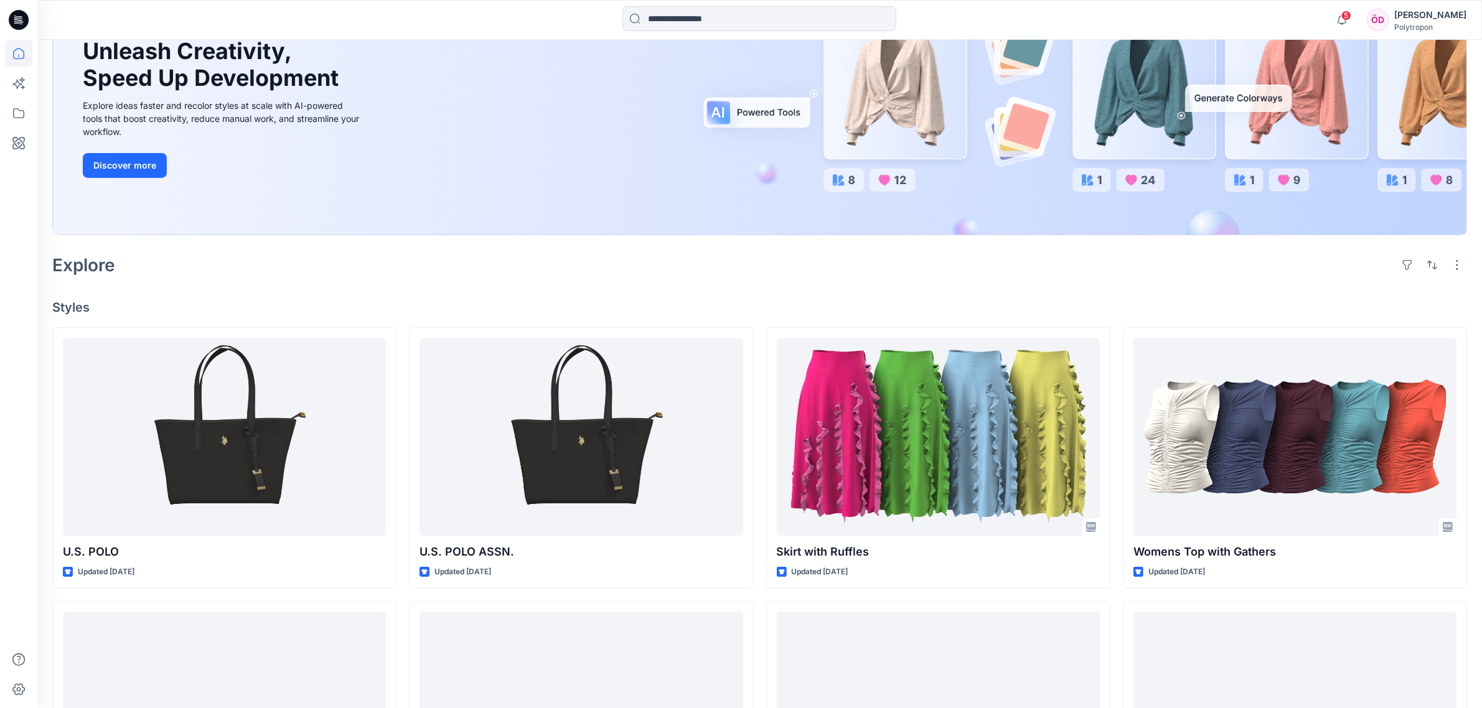
scroll to position [156, 0]
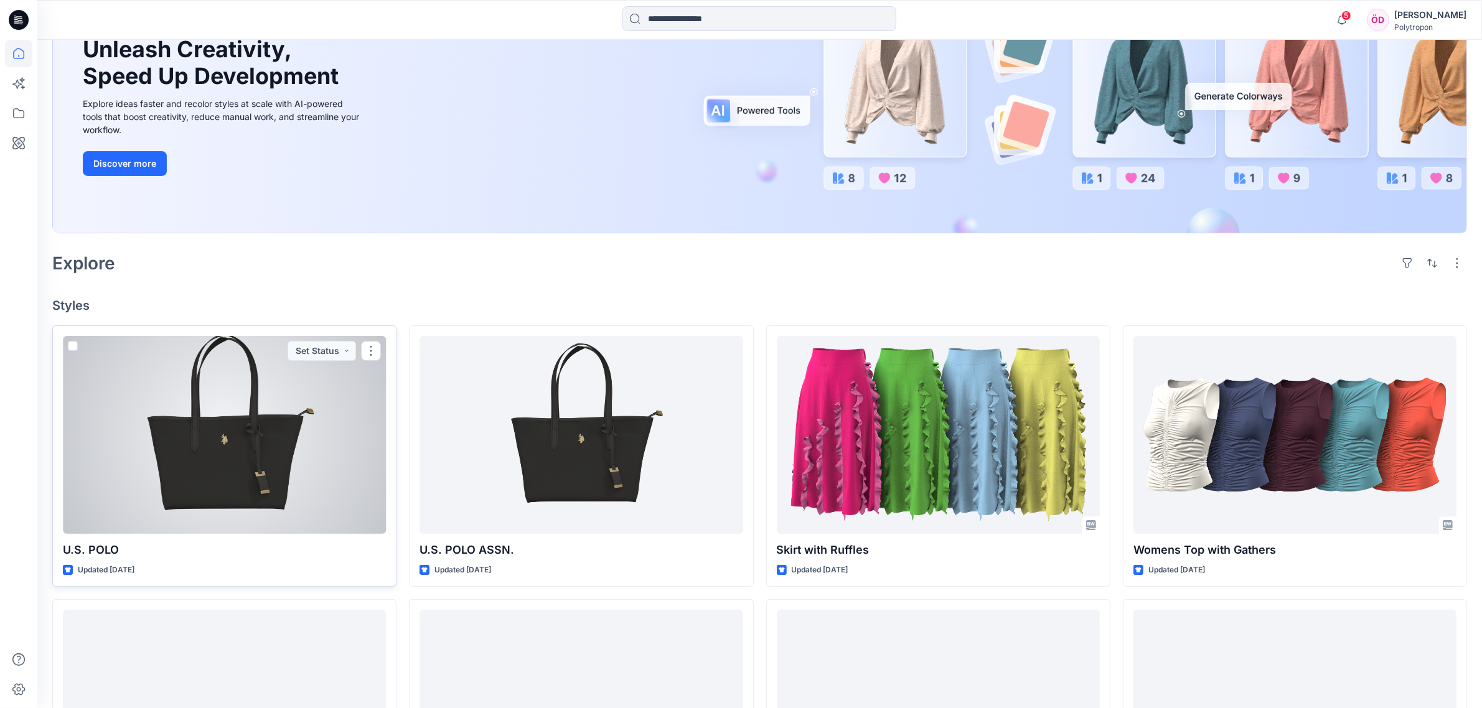
click at [299, 396] on div at bounding box center [224, 435] width 323 height 198
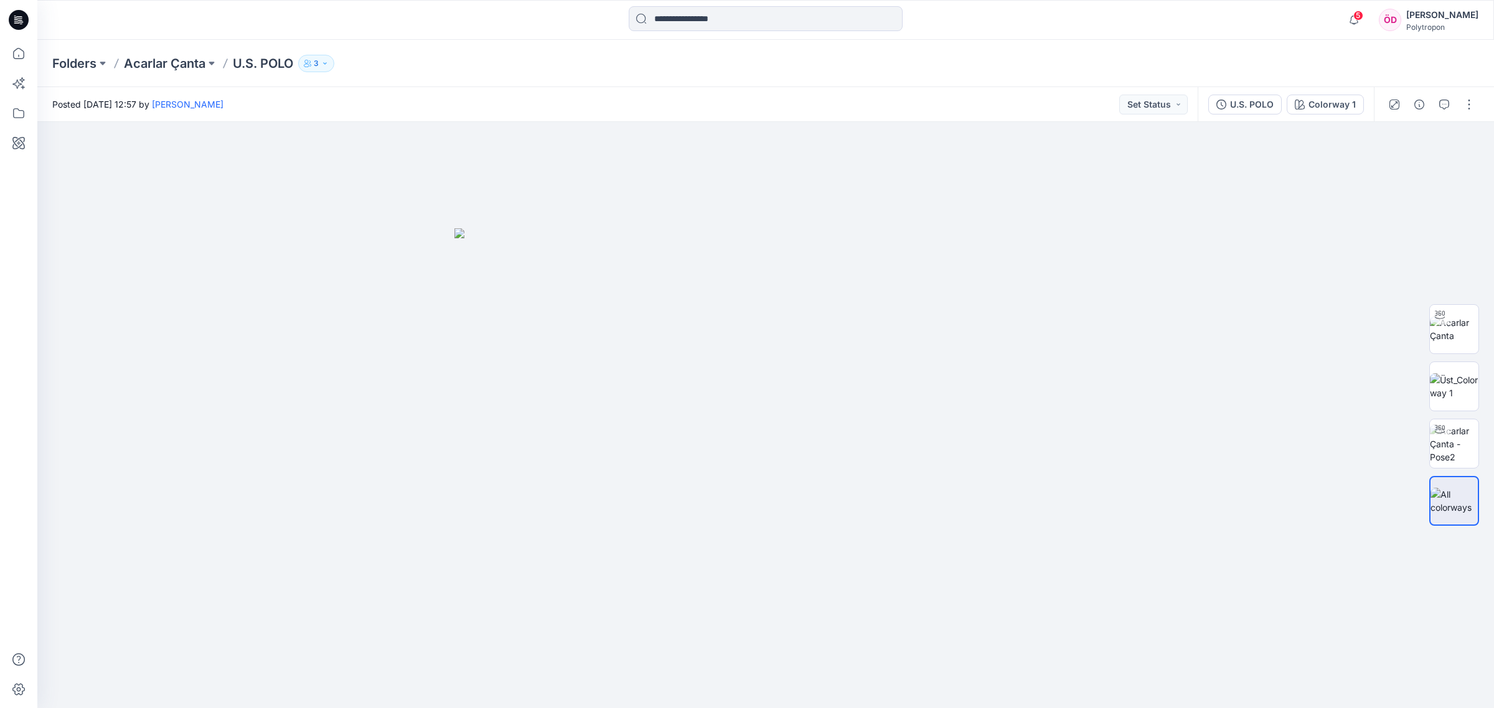
click at [319, 59] on p "3" at bounding box center [316, 64] width 5 height 14
click at [75, 69] on p "Folders" at bounding box center [74, 63] width 44 height 17
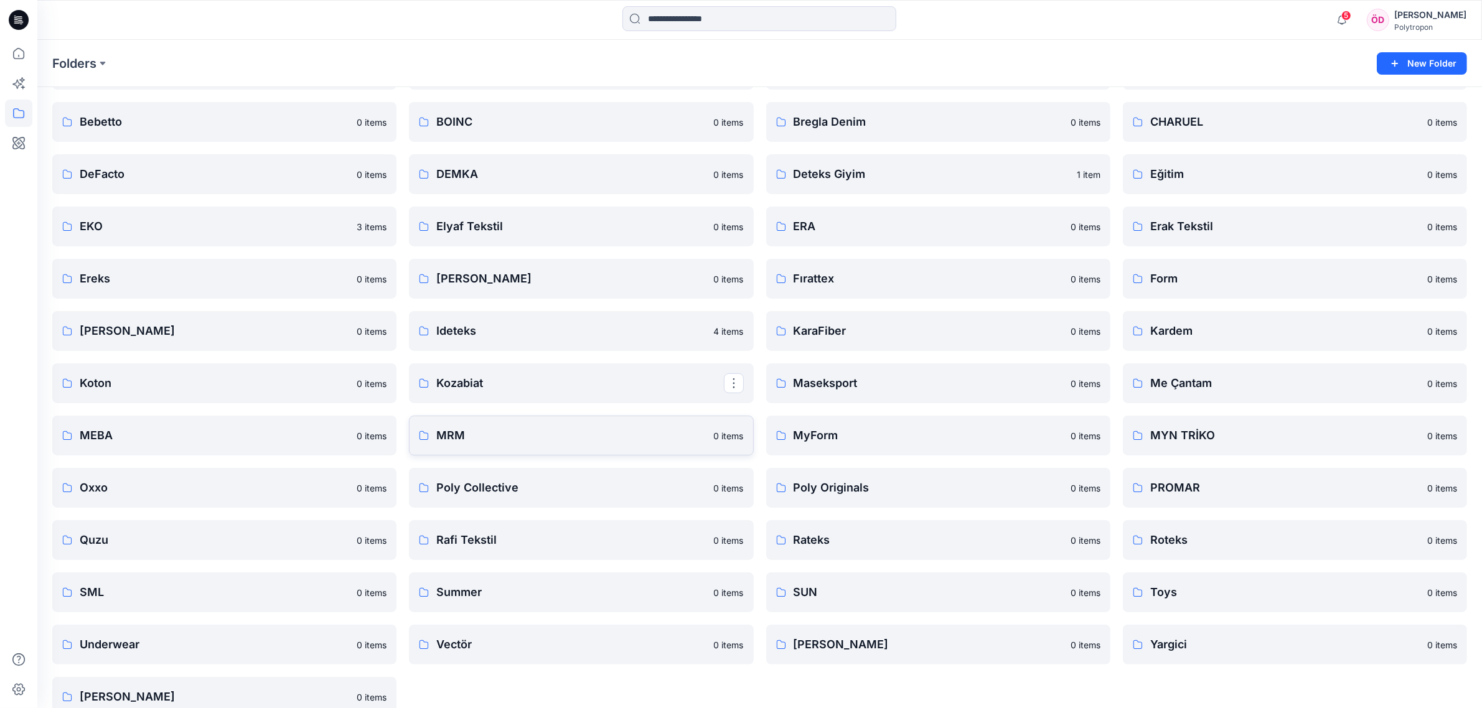
scroll to position [110, 0]
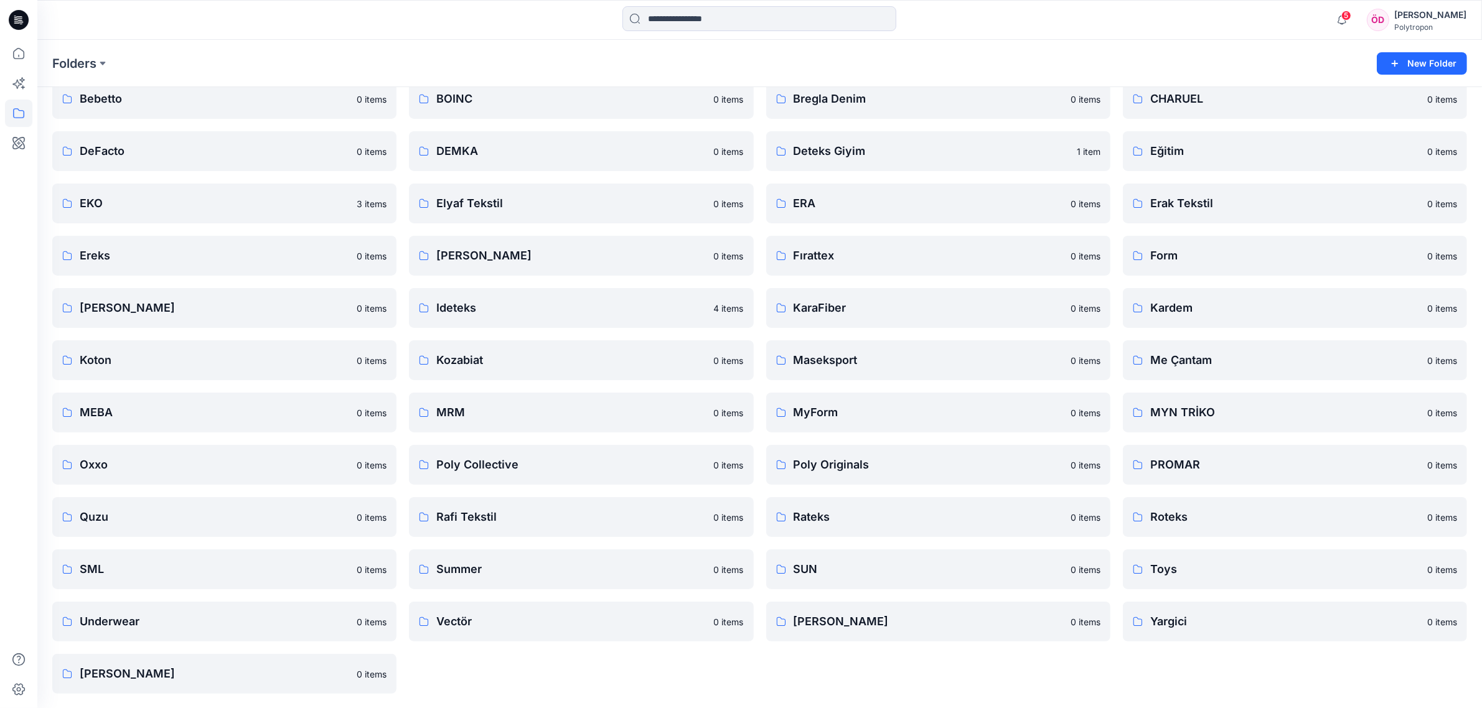
click at [163, 53] on div "Folders New Folder" at bounding box center [759, 63] width 1445 height 47
click at [17, 146] on icon at bounding box center [18, 143] width 12 height 12
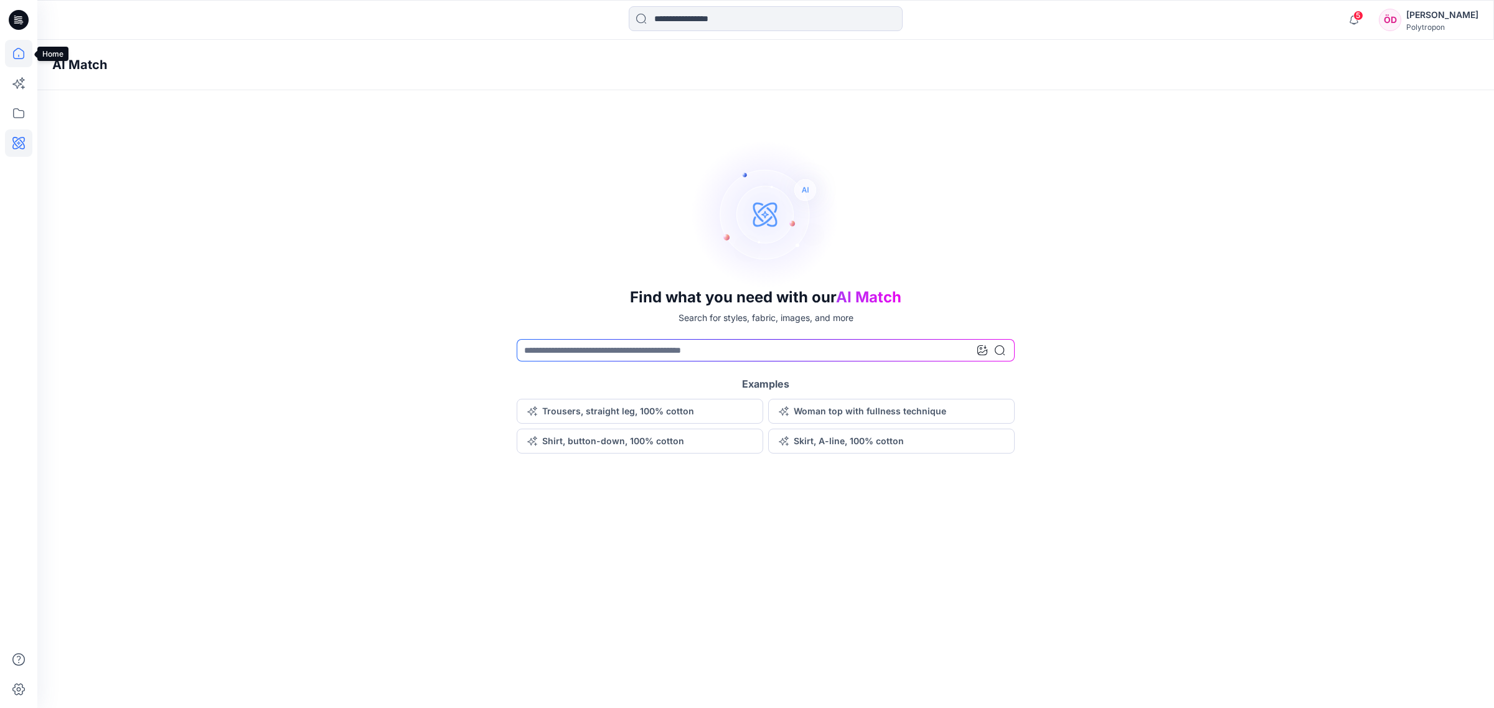
click at [23, 47] on icon at bounding box center [18, 53] width 27 height 27
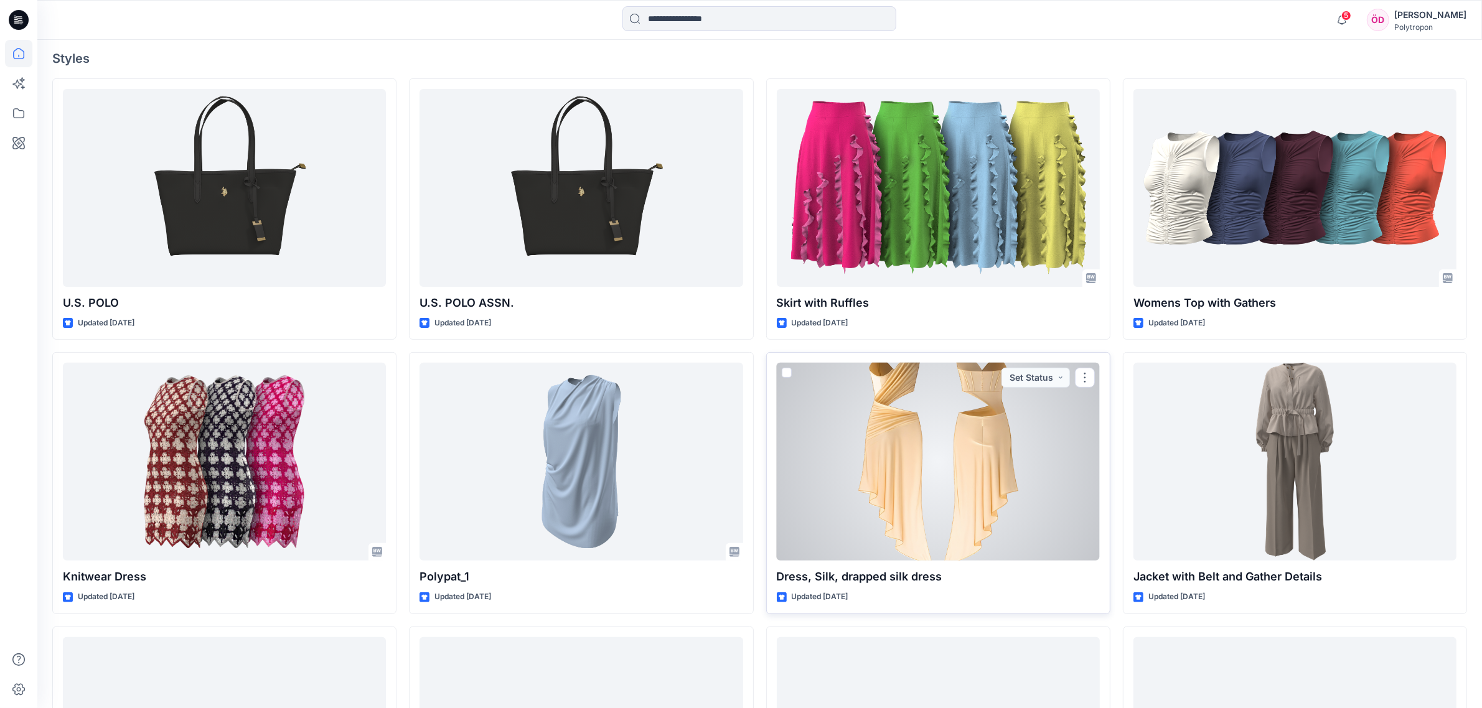
scroll to position [545, 0]
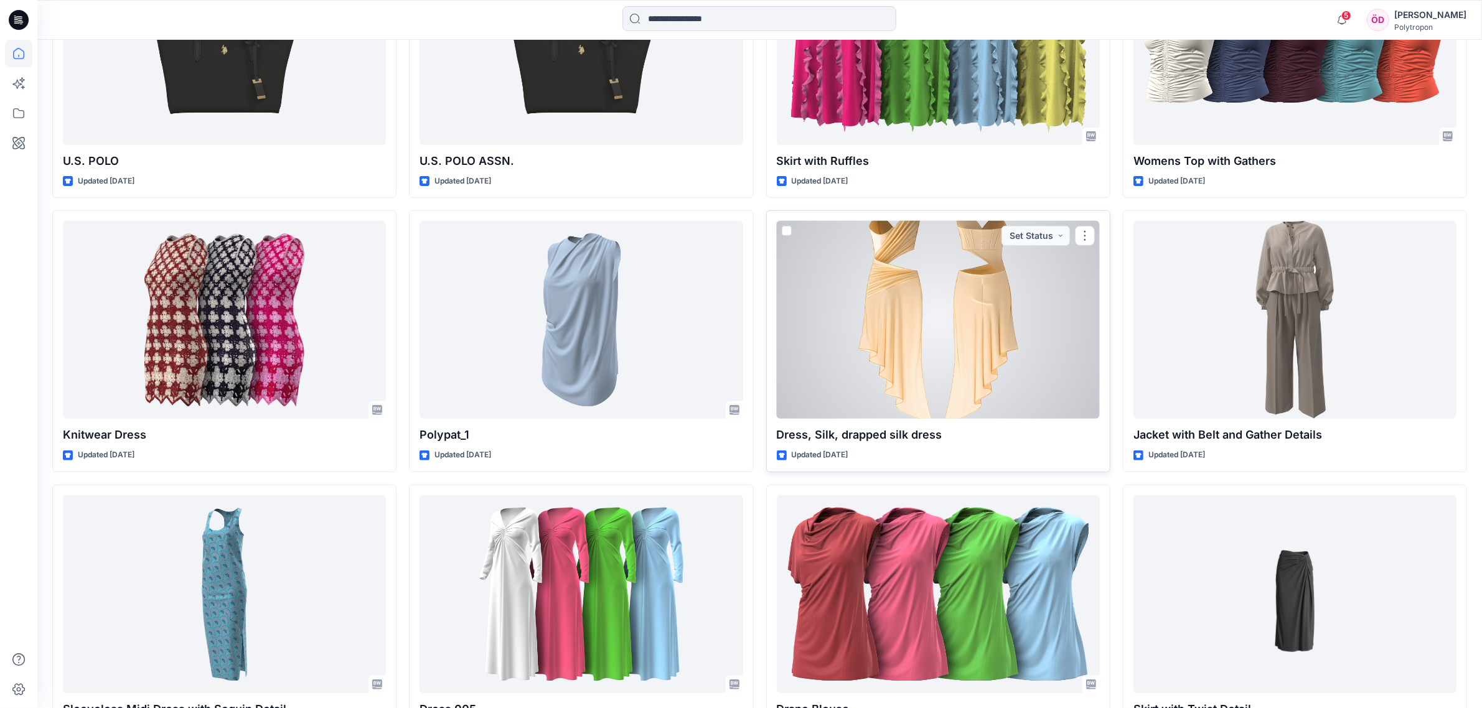
click at [972, 392] on div at bounding box center [938, 320] width 323 height 198
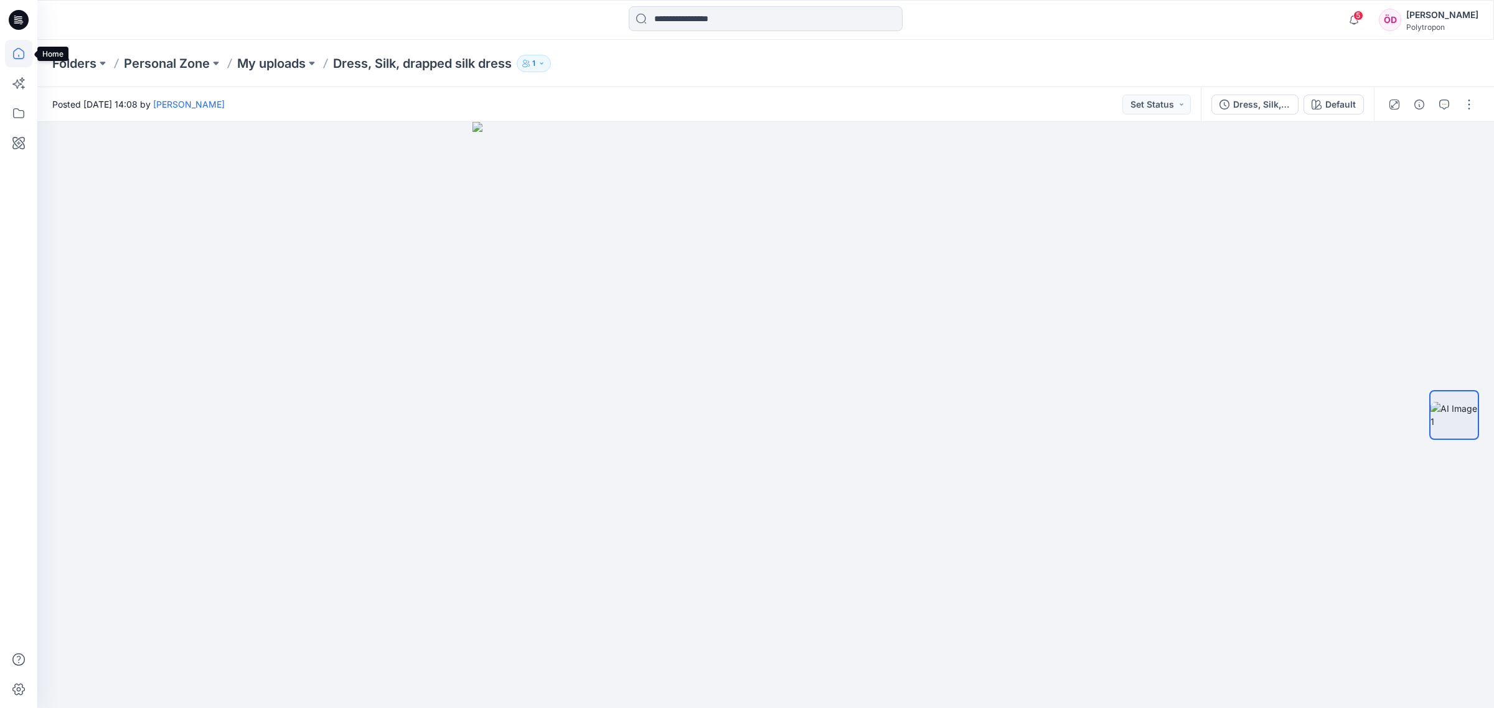
click at [14, 60] on icon at bounding box center [18, 53] width 27 height 27
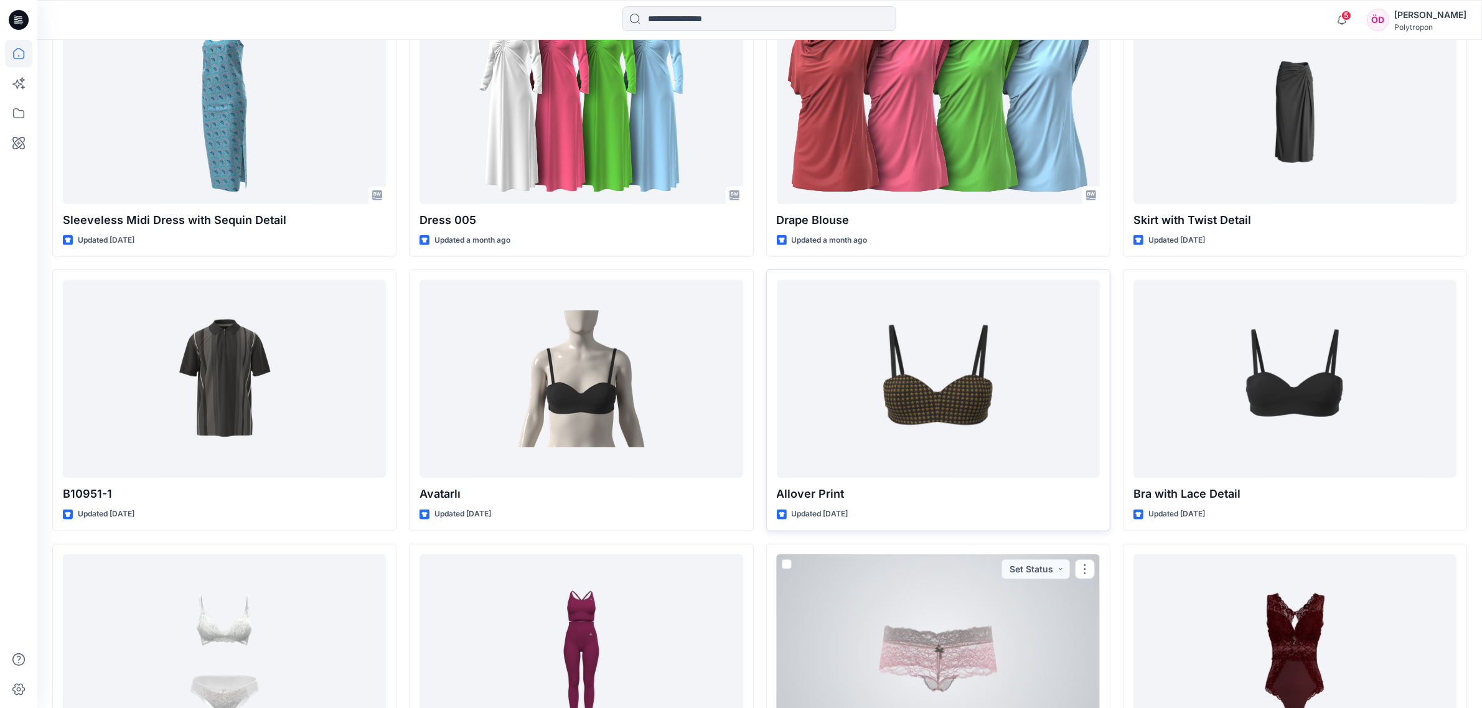
scroll to position [1031, 0]
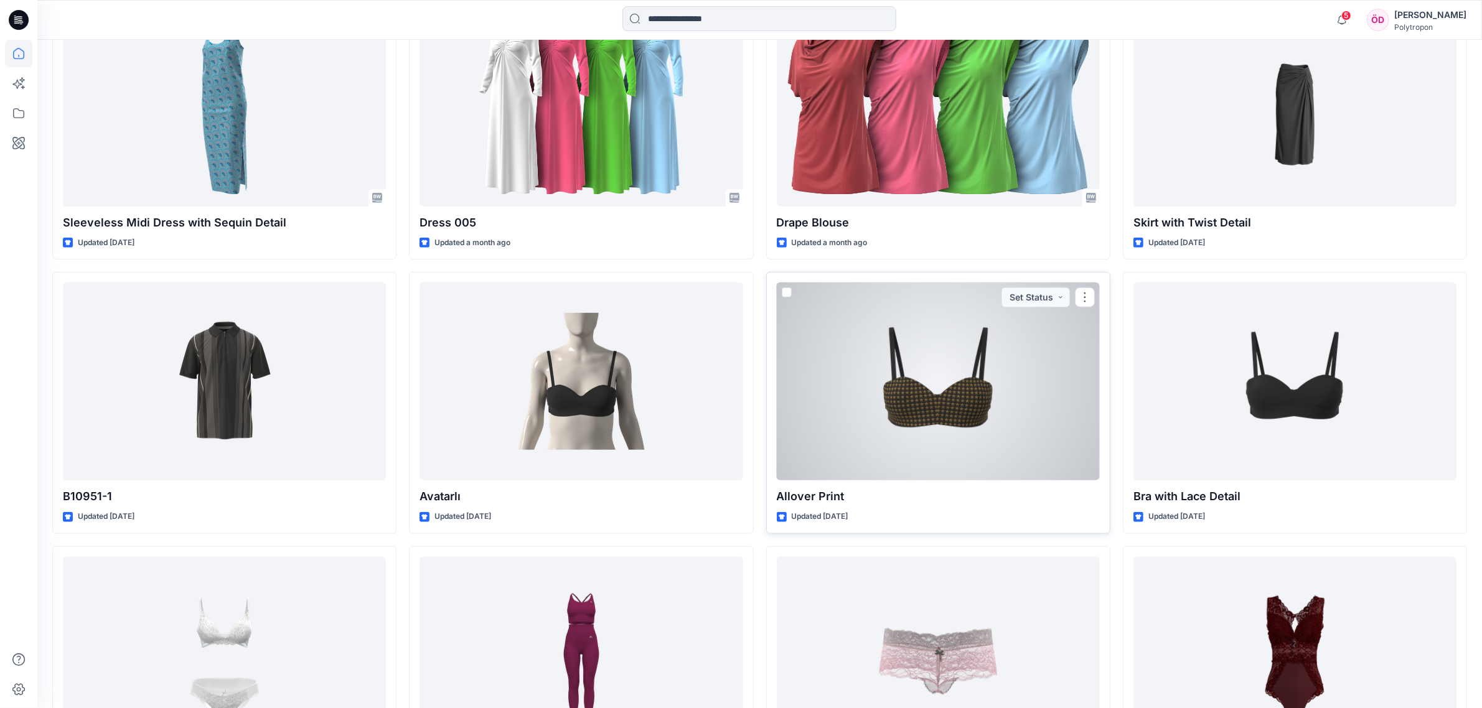
click at [1041, 378] on div at bounding box center [938, 382] width 323 height 198
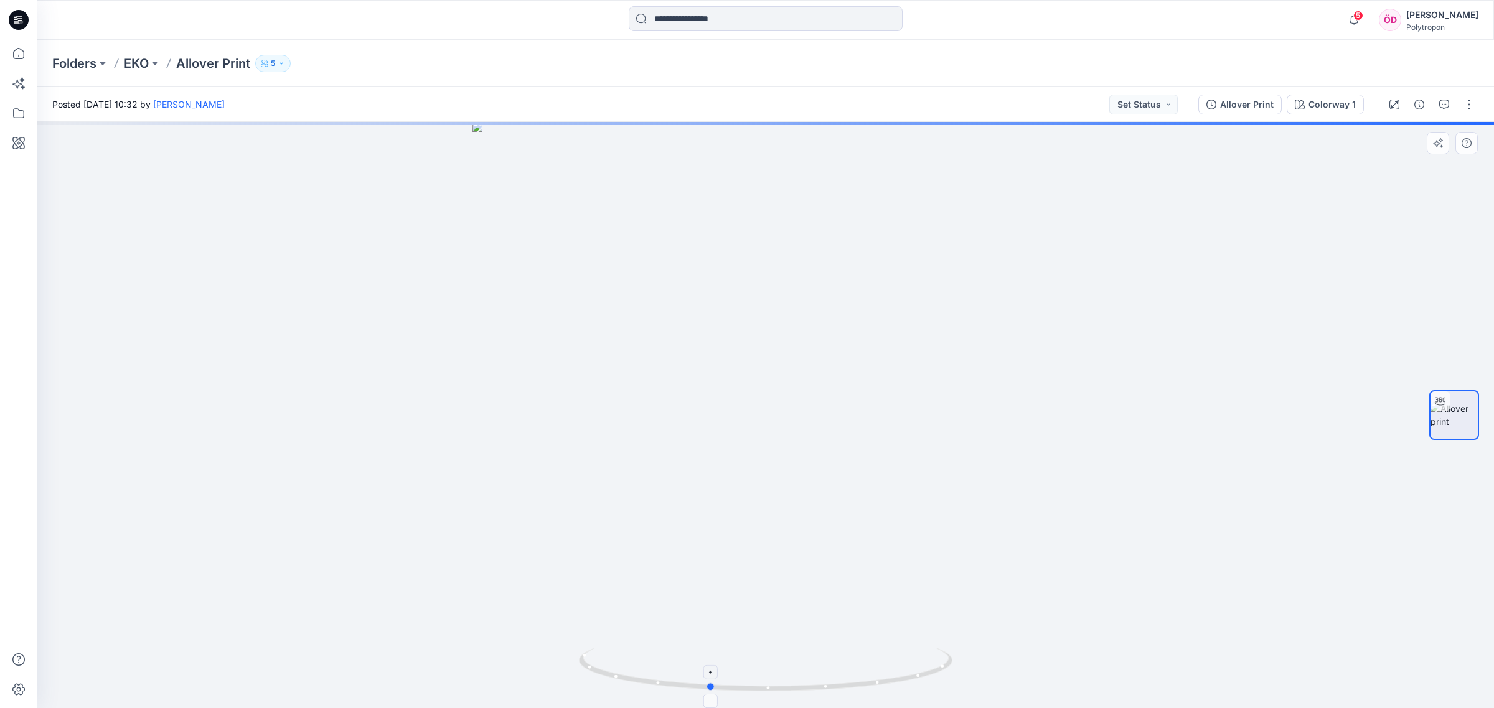
drag, startPoint x: 938, startPoint y: 670, endPoint x: 881, endPoint y: 675, distance: 56.9
click at [881, 675] on icon at bounding box center [767, 671] width 377 height 47
drag, startPoint x: 884, startPoint y: 685, endPoint x: 820, endPoint y: 669, distance: 65.4
click at [823, 671] on icon at bounding box center [767, 671] width 377 height 47
drag, startPoint x: 782, startPoint y: 575, endPoint x: 851, endPoint y: 414, distance: 174.8
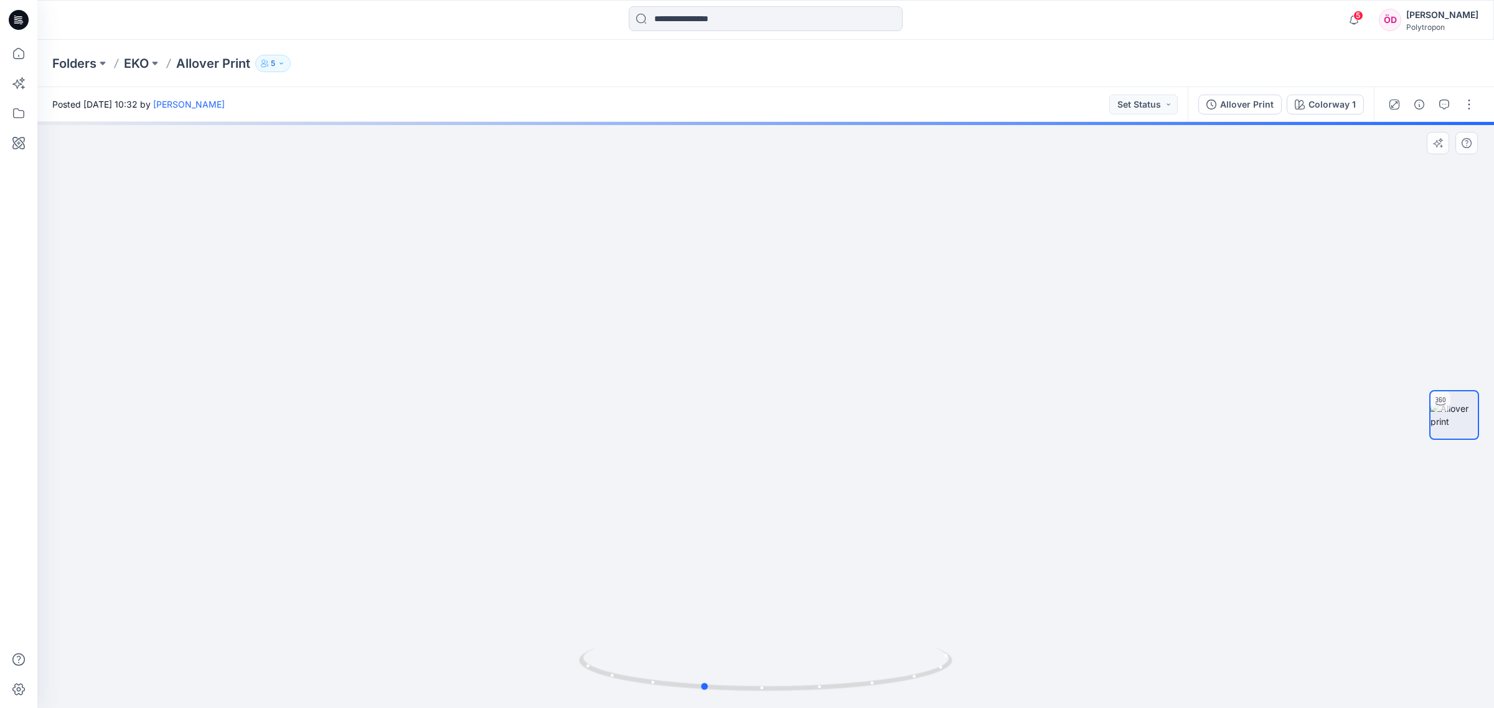
click at [851, 414] on div at bounding box center [765, 415] width 1456 height 586
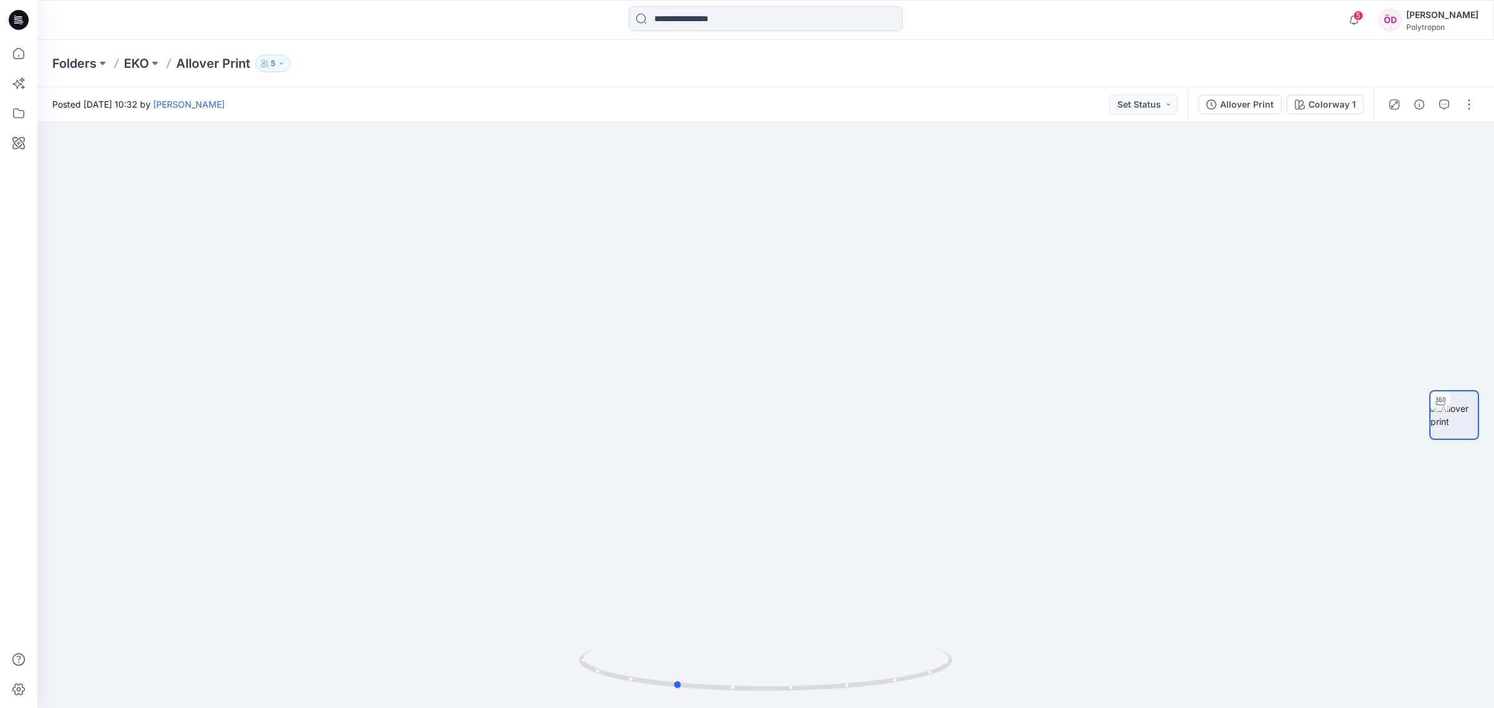
drag, startPoint x: 889, startPoint y: 678, endPoint x: 855, endPoint y: 710, distance: 46.7
click at [855, 708] on html "5 Notifications RT [PERSON_NAME] commented on Narkon View Style 22 hours ago Yo…" at bounding box center [747, 354] width 1494 height 708
drag, startPoint x: 887, startPoint y: 618, endPoint x: 859, endPoint y: 568, distance: 57.1
click at [882, 542] on img at bounding box center [765, 220] width 1227 height 978
drag, startPoint x: 848, startPoint y: 694, endPoint x: 913, endPoint y: 664, distance: 71.9
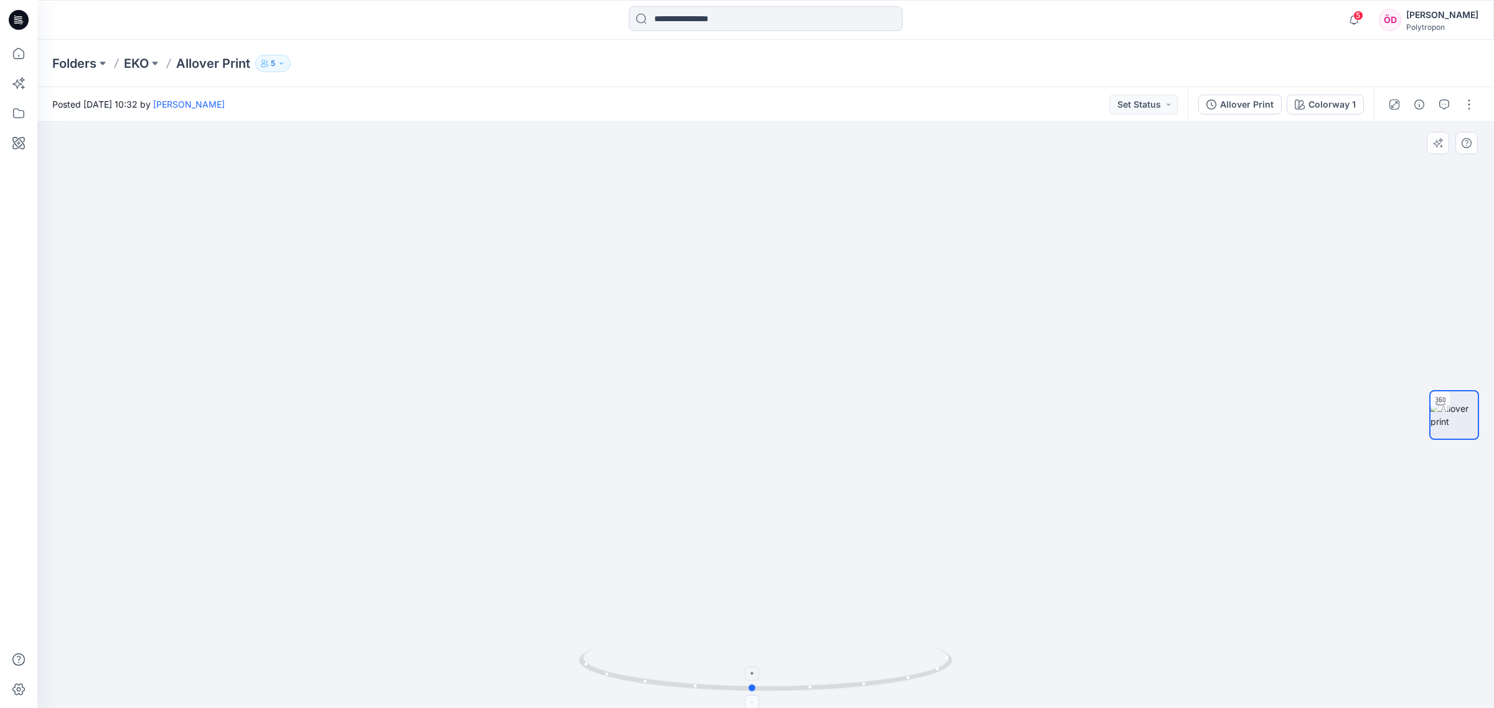
click at [922, 690] on icon at bounding box center [767, 671] width 377 height 47
drag, startPoint x: 866, startPoint y: 690, endPoint x: 1046, endPoint y: 626, distance: 191.6
click at [1046, 626] on div at bounding box center [765, 415] width 1456 height 586
click at [1332, 106] on div "Colorway 1" at bounding box center [1331, 105] width 47 height 14
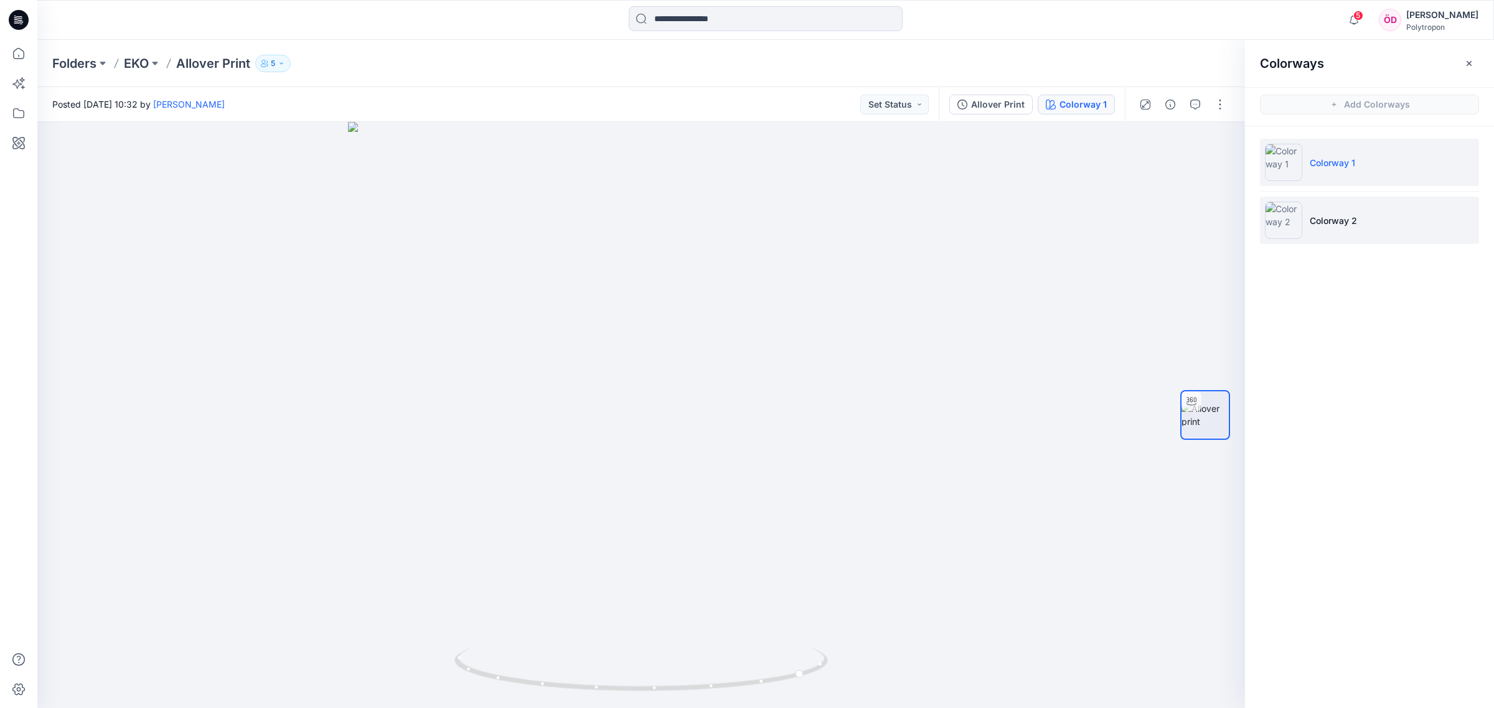
click at [1354, 214] on p "Colorway 2" at bounding box center [1333, 220] width 47 height 13
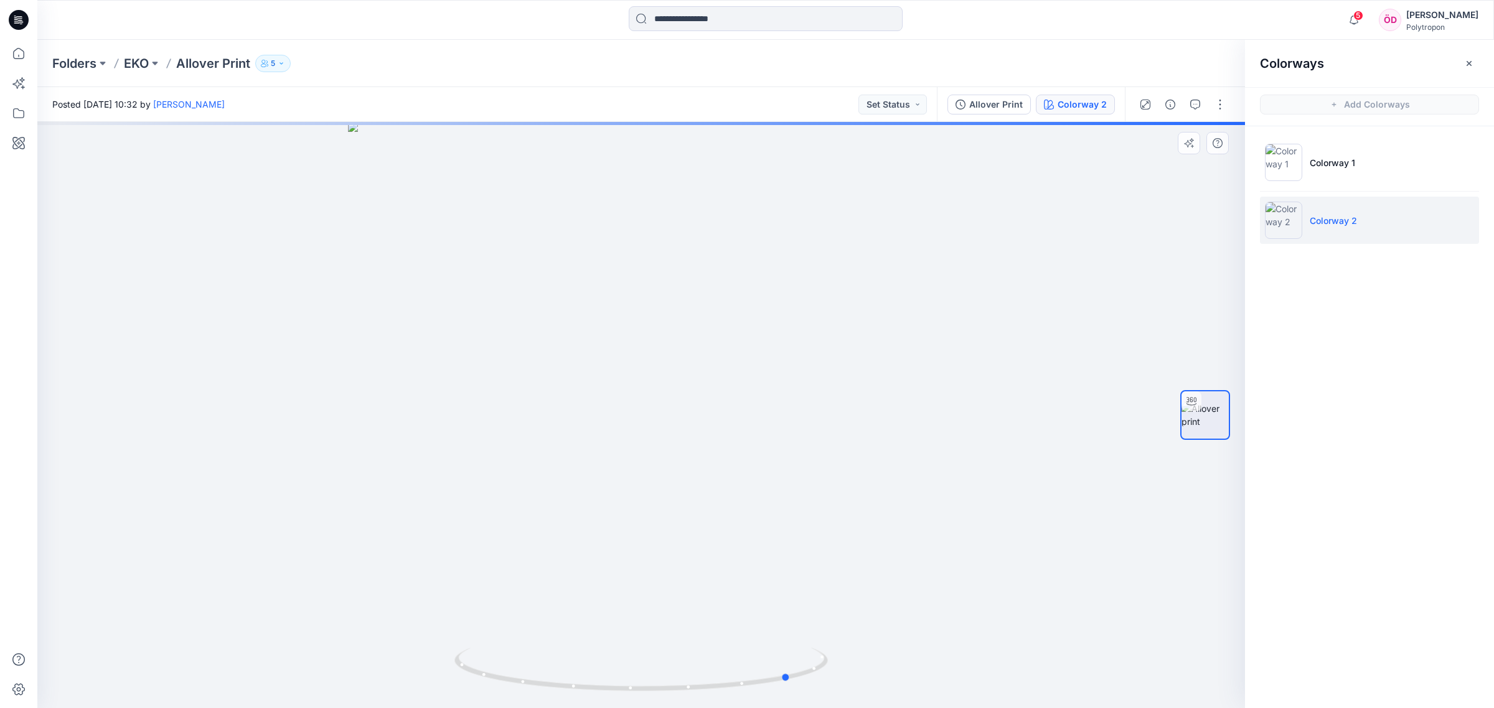
drag, startPoint x: 720, startPoint y: 690, endPoint x: 870, endPoint y: 636, distance: 159.3
click at [870, 636] on div at bounding box center [641, 415] width 1208 height 586
drag, startPoint x: 753, startPoint y: 687, endPoint x: 517, endPoint y: 650, distance: 238.6
click at [517, 650] on icon at bounding box center [642, 671] width 377 height 47
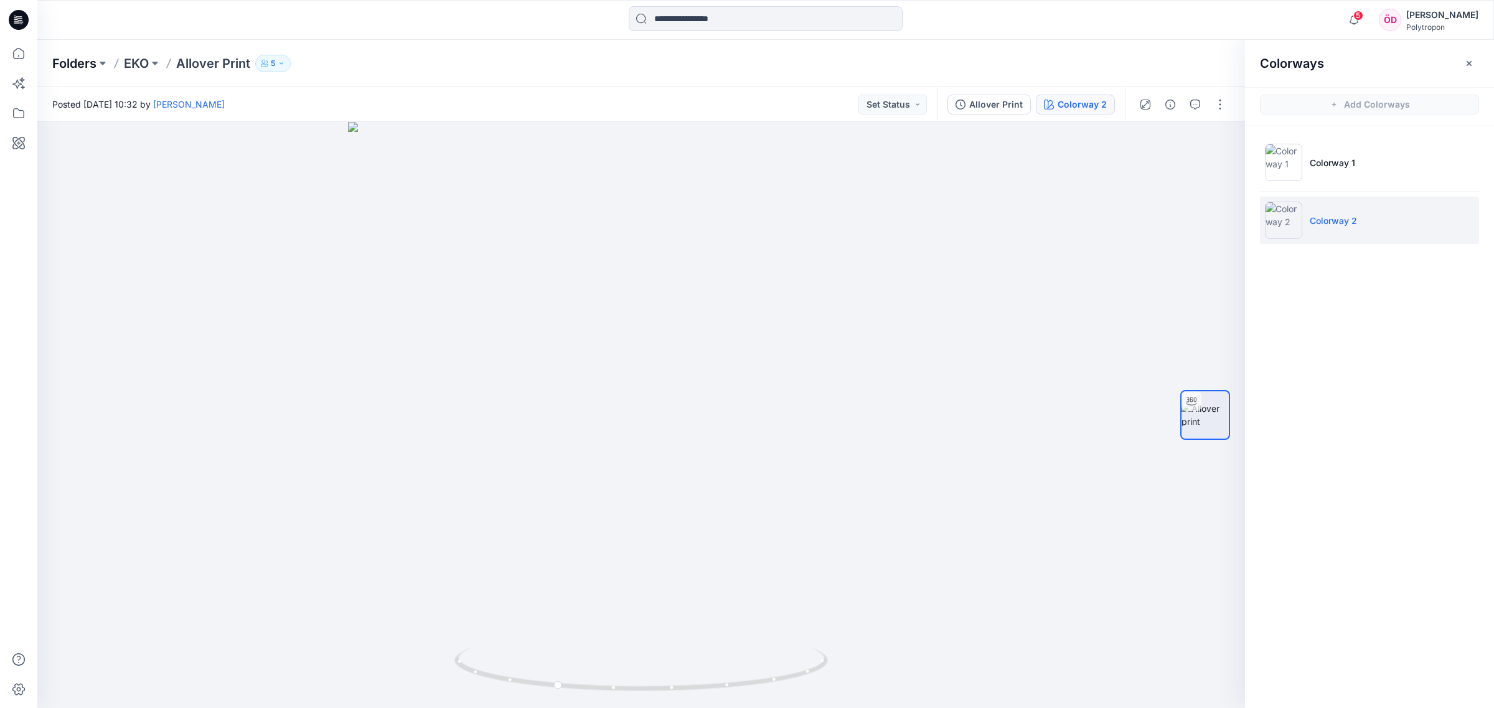
click at [61, 67] on p "Folders" at bounding box center [74, 63] width 44 height 17
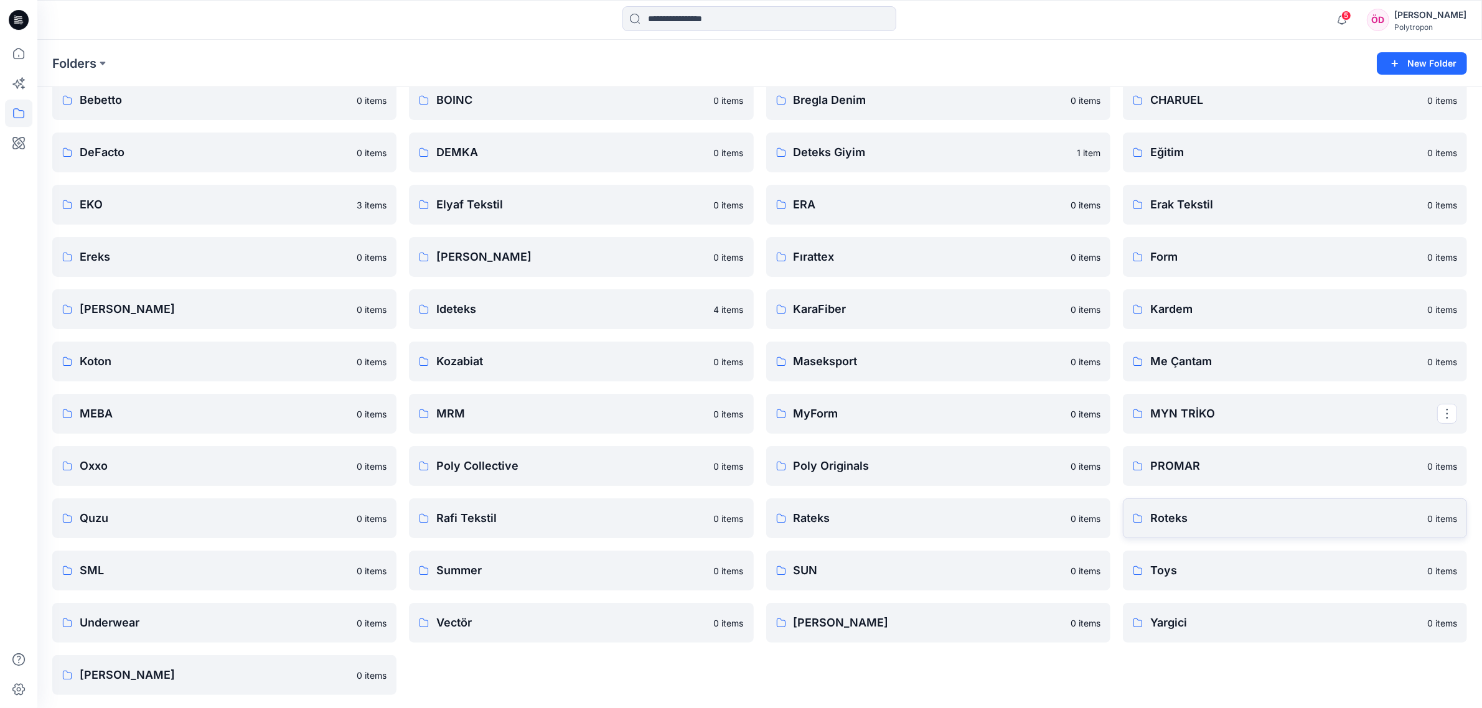
scroll to position [110, 0]
